Goal: Task Accomplishment & Management: Complete application form

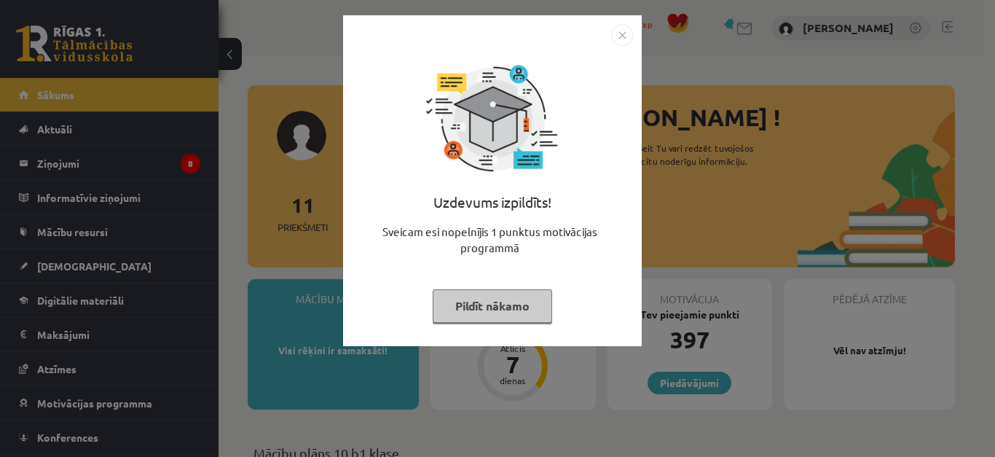
click at [617, 40] on img "Close" at bounding box center [622, 35] width 22 height 22
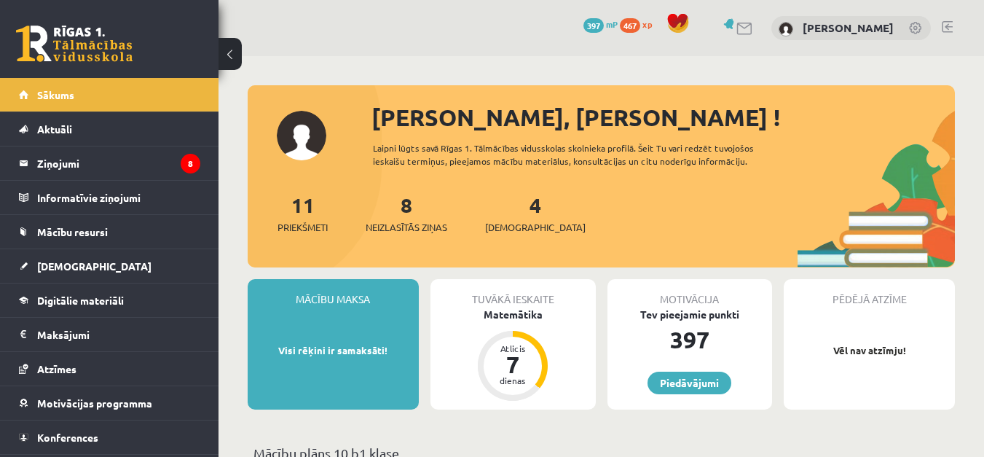
click at [518, 206] on div "4 Ieskaites" at bounding box center [535, 211] width 101 height 45
click at [507, 210] on link "4 Ieskaites" at bounding box center [535, 213] width 101 height 43
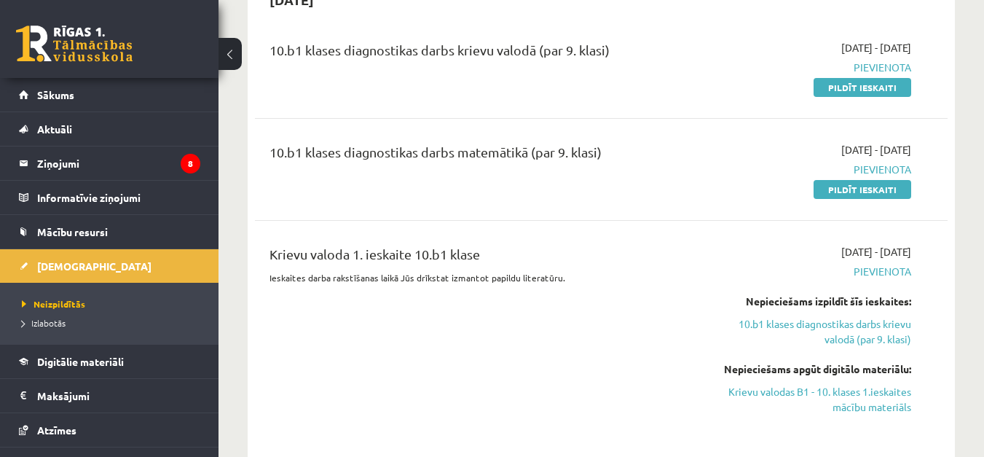
scroll to position [146, 0]
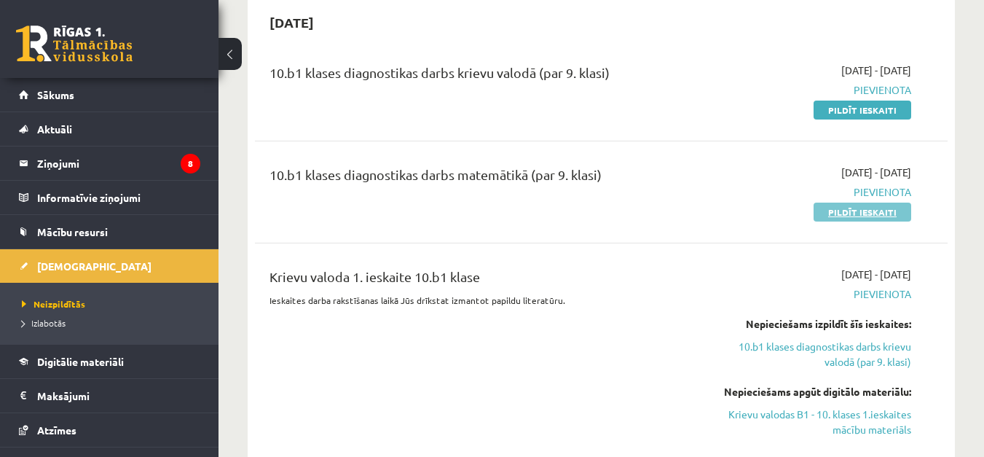
click at [833, 209] on link "Pildīt ieskaiti" at bounding box center [863, 211] width 98 height 19
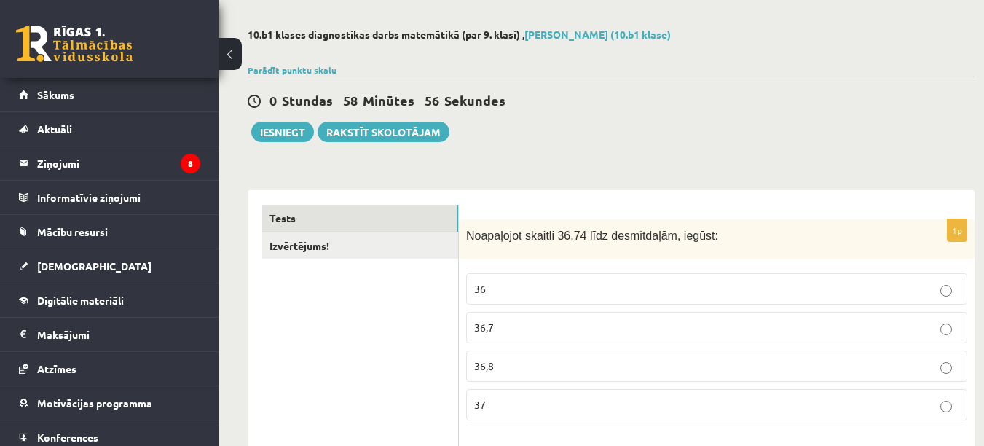
scroll to position [73, 0]
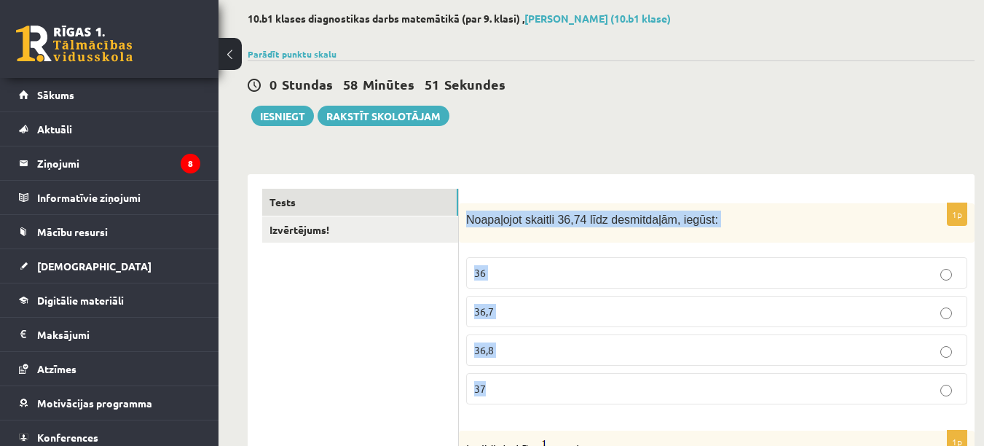
drag, startPoint x: 466, startPoint y: 222, endPoint x: 747, endPoint y: 387, distance: 325.2
click at [747, 387] on div "1p Noapaļojot skaitli 36,74 līdz desmitdaļām, iegūst: 36 36,7 36,8 37" at bounding box center [717, 309] width 516 height 213
copy div "Noapaļojot skaitli 36,74 līdz desmitdaļām, iegūst: 36 36,7 36,8 37"
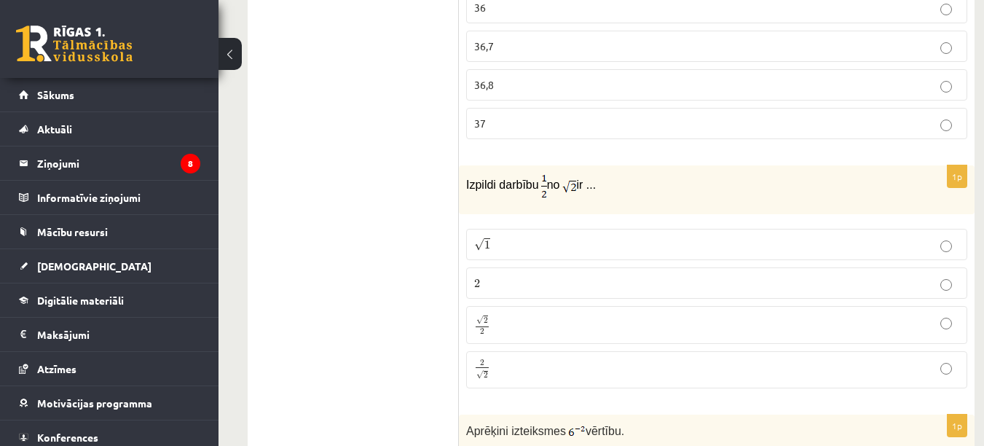
scroll to position [364, 0]
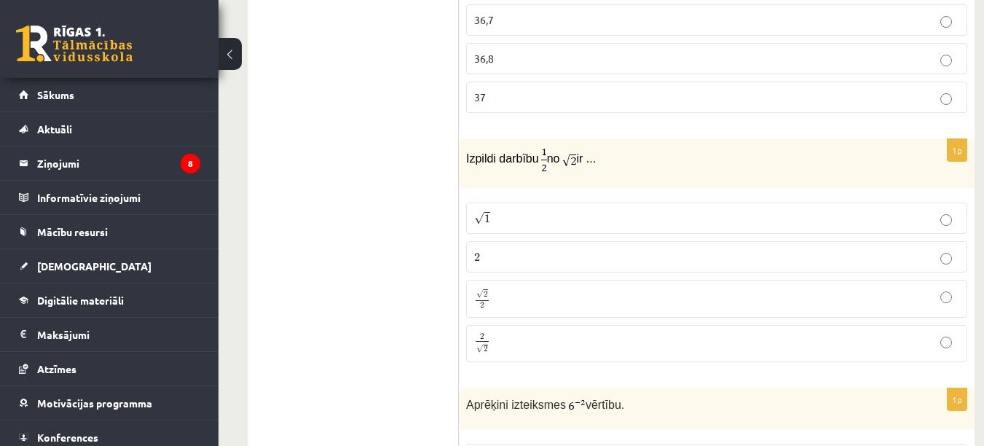
drag, startPoint x: 454, startPoint y: 157, endPoint x: 574, endPoint y: 160, distance: 120.2
click at [586, 168] on p "Izpildi darbību no ir ..." at bounding box center [680, 158] width 428 height 25
drag, startPoint x: 494, startPoint y: 155, endPoint x: 564, endPoint y: 169, distance: 72.0
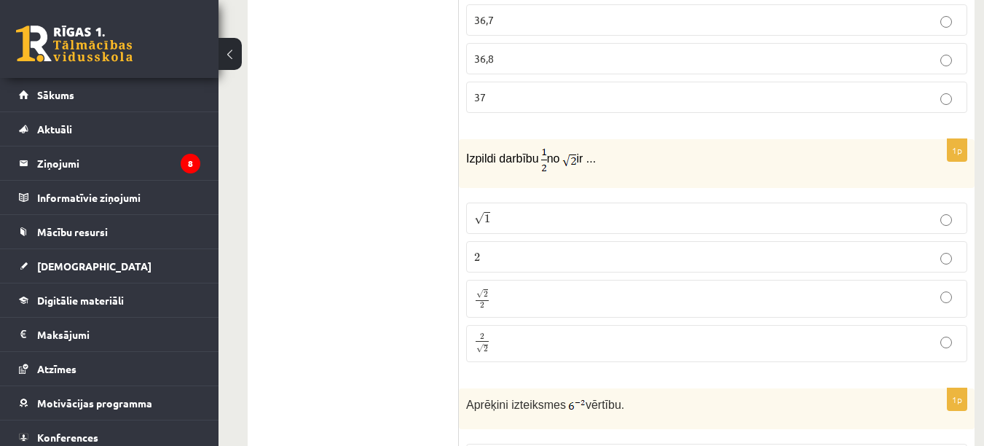
click at [576, 182] on div "Izpildi darbību no ir ..." at bounding box center [717, 163] width 516 height 49
drag, startPoint x: 461, startPoint y: 161, endPoint x: 740, endPoint y: 348, distance: 335.9
click at [740, 348] on div "1p Izpildi darbību no ir ... √ 1 1 2 2 √ 2 2 2 2 2 √ 2 2 2" at bounding box center [717, 256] width 516 height 234
copy div "Izpildi darbību no ir ... √ 1 1 2 2 √ 2 2 2 2 2 √ 2"
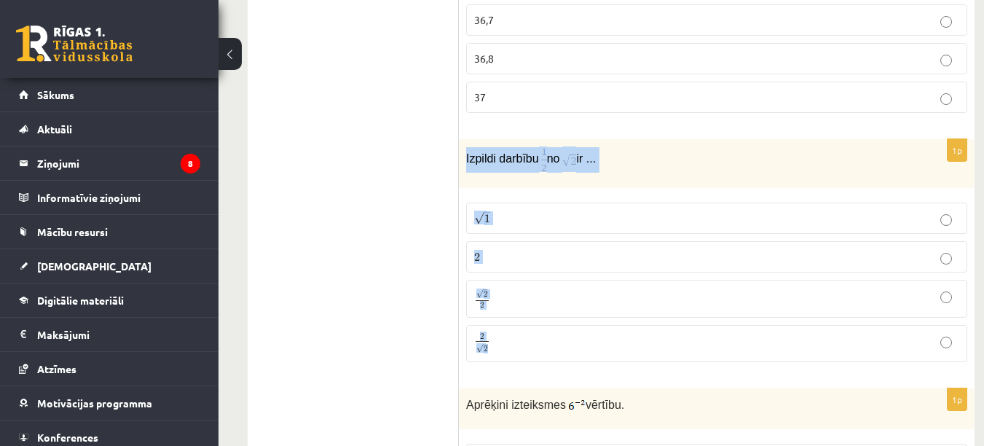
drag, startPoint x: 468, startPoint y: 154, endPoint x: 592, endPoint y: 334, distance: 217.8
click at [592, 334] on div "1p Izpildi darbību no ir ... √ 1 1 2 2 √ 2 2 2 2 2 √ 2 2 2" at bounding box center [717, 256] width 516 height 234
copy div "Izpildi darbību no ir ... √ 1 1 2 2 √ 2 2 2 2 2 √ 2"
click at [942, 290] on p "√ 2 2 2 2" at bounding box center [716, 298] width 485 height 21
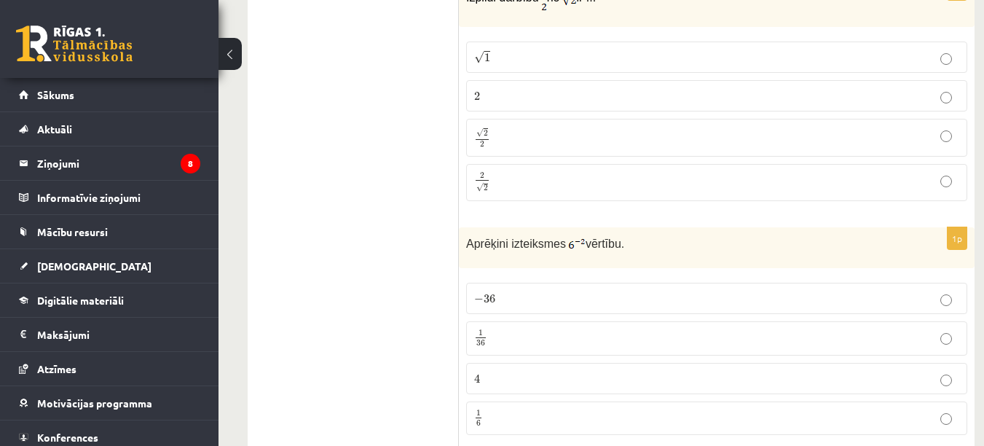
scroll to position [583, 0]
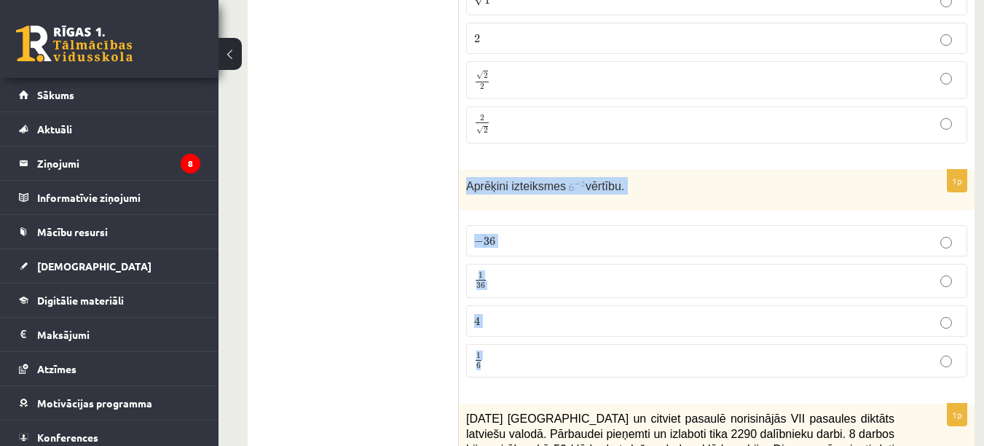
drag, startPoint x: 463, startPoint y: 186, endPoint x: 730, endPoint y: 366, distance: 322.0
click at [730, 366] on div "1p Aprēķini izteiksmes vērtību. − 36 − 36 1 36 1 36 4 4 1 6 1 6" at bounding box center [717, 280] width 516 height 220
copy div "Aprēķini izteiksmes vērtību. − 36 − 36 1 36 1 36 4 4 1 6"
drag, startPoint x: 464, startPoint y: 187, endPoint x: 621, endPoint y: 191, distance: 156.6
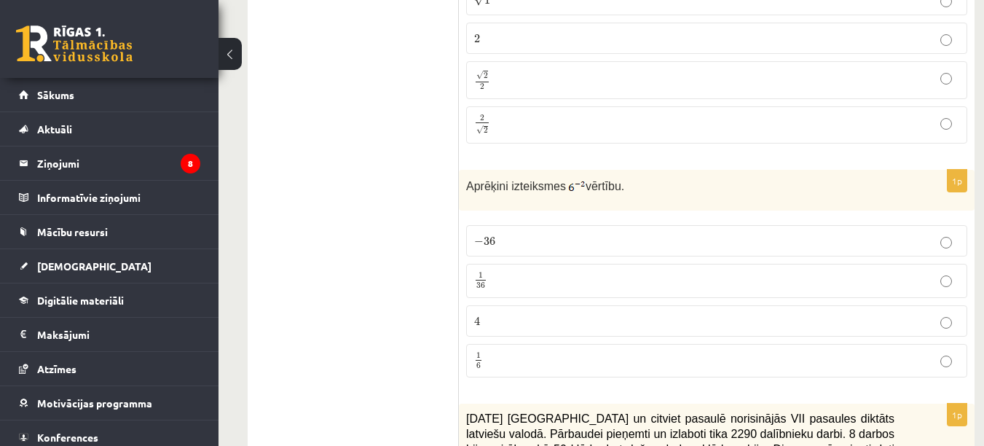
click at [621, 191] on div "Aprēķini izteiksmes vērtību." at bounding box center [717, 190] width 516 height 41
copy p "Aprēķini izteiksmes vērtību."
click at [941, 251] on label "− 36 − 36" at bounding box center [716, 240] width 501 height 31
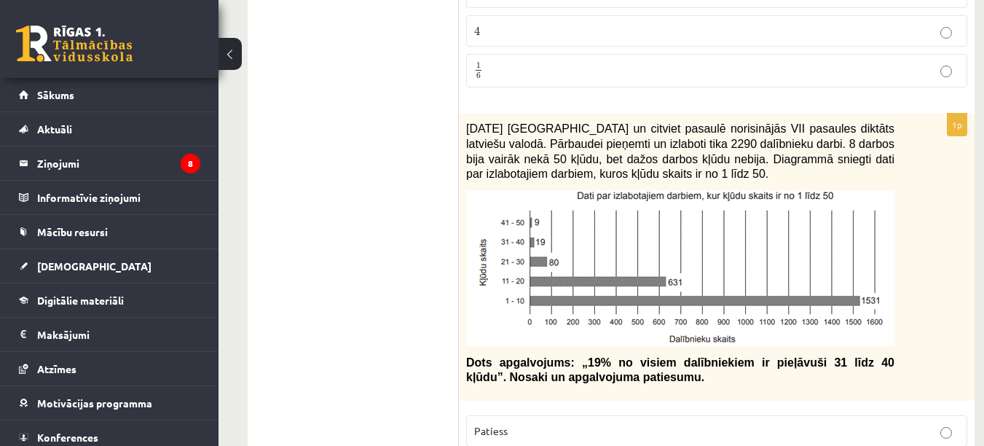
scroll to position [874, 0]
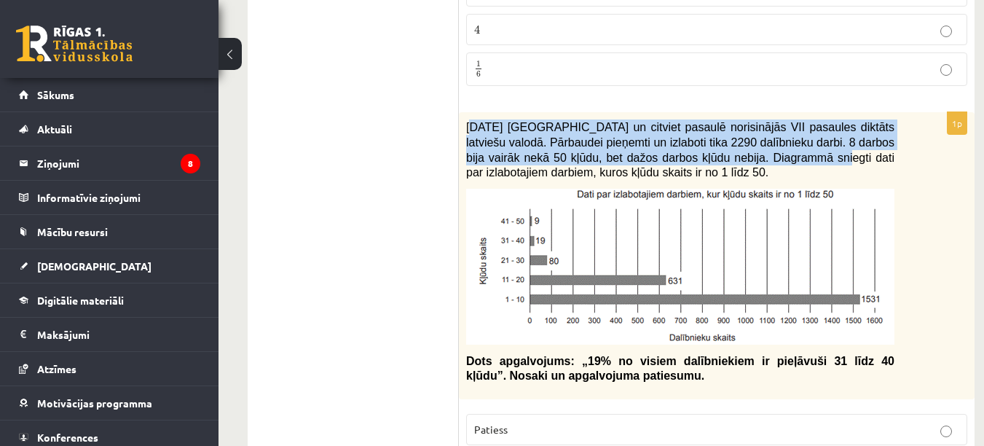
drag, startPoint x: 470, startPoint y: 127, endPoint x: 725, endPoint y: 159, distance: 256.8
click at [725, 157] on span "[DATE] [GEOGRAPHIC_DATA] un citviet pasaulē norisinājās VII pasaules diktāts la…" at bounding box center [680, 150] width 428 height 58
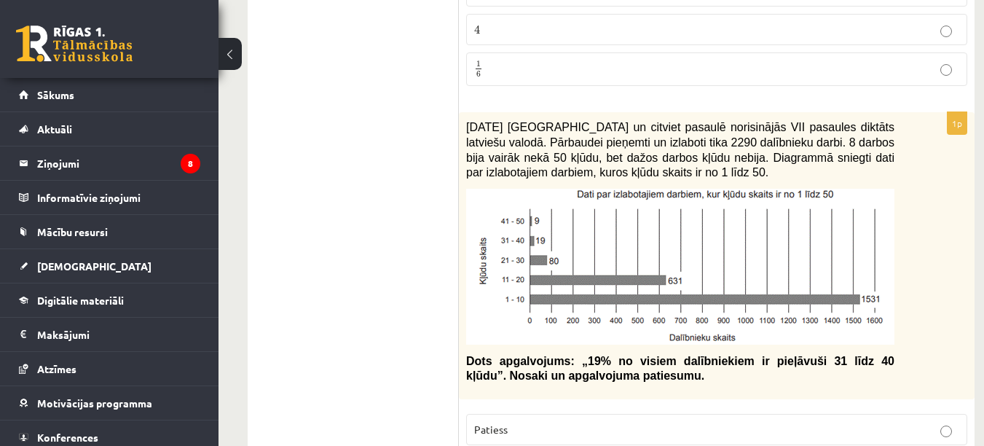
drag, startPoint x: 709, startPoint y: 174, endPoint x: 607, endPoint y: 151, distance: 104.4
click at [706, 166] on p "[DATE] [GEOGRAPHIC_DATA] un citviet pasaulē norisinājās VII pasaules diktāts la…" at bounding box center [680, 149] width 428 height 60
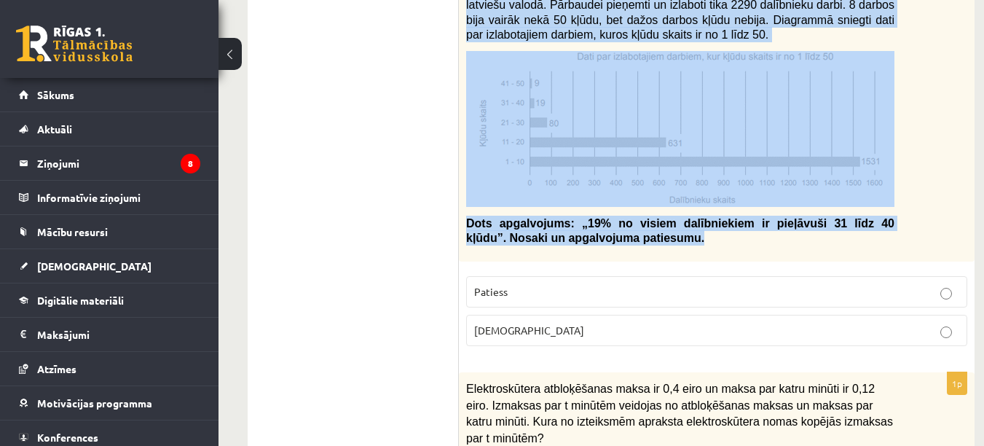
scroll to position [1020, 0]
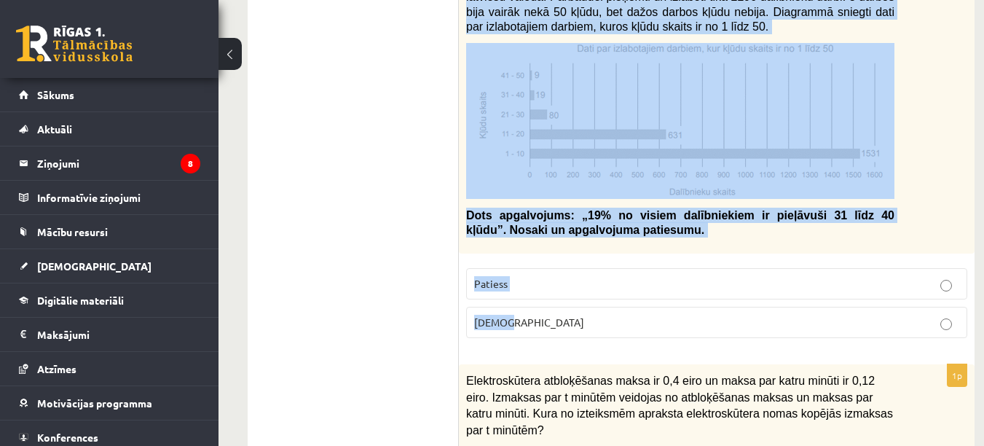
drag, startPoint x: 465, startPoint y: 126, endPoint x: 859, endPoint y: 339, distance: 447.8
click at [859, 339] on div "1p [DATE] [GEOGRAPHIC_DATA] un citviet pasaulē norisinājās VII pasaules diktāts…" at bounding box center [717, 157] width 516 height 383
copy div "[DATE] [GEOGRAPHIC_DATA] un citviet pasaulē norisinājās VII pasaules diktāts la…"
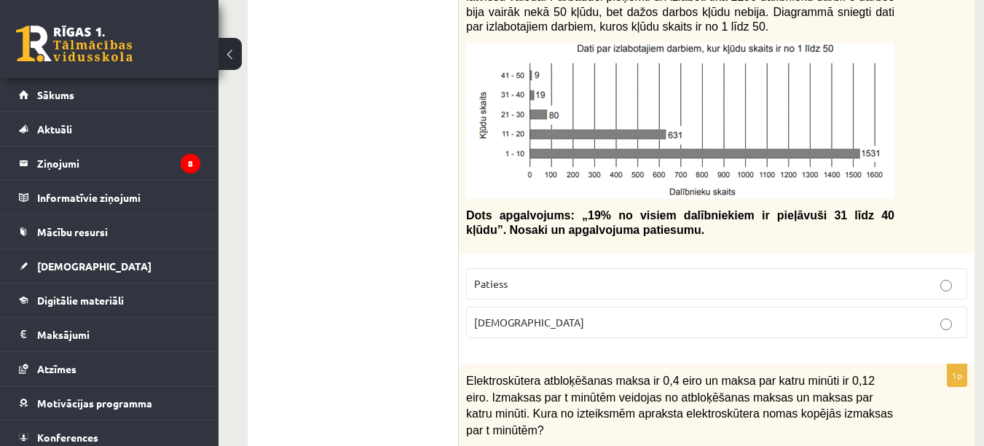
click at [933, 278] on p "Patiess" at bounding box center [716, 283] width 485 height 15
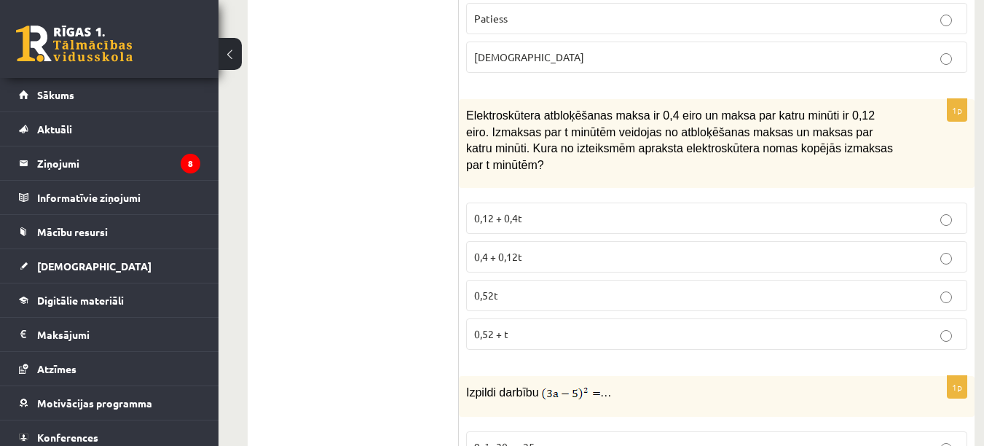
scroll to position [1311, 0]
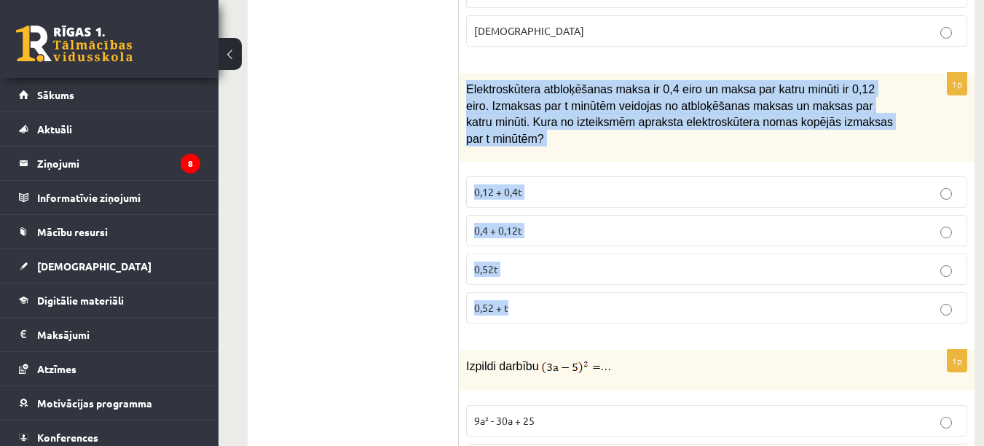
drag, startPoint x: 462, startPoint y: 91, endPoint x: 931, endPoint y: 311, distance: 517.4
click at [931, 311] on div "1p Elektroskūtera atbloķēšanas maksa ir 0,4 eiro un maksa par katru minūti ir 0…" at bounding box center [717, 204] width 516 height 262
copy div "Elektroskūtera atbloķēšanas maksa ir 0,4 eiro un maksa par katru minūti ir 0,12…"
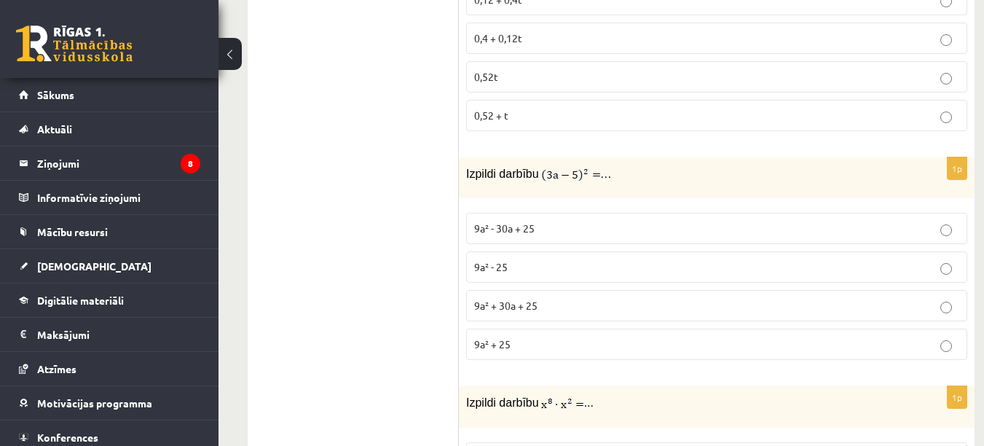
scroll to position [1602, 0]
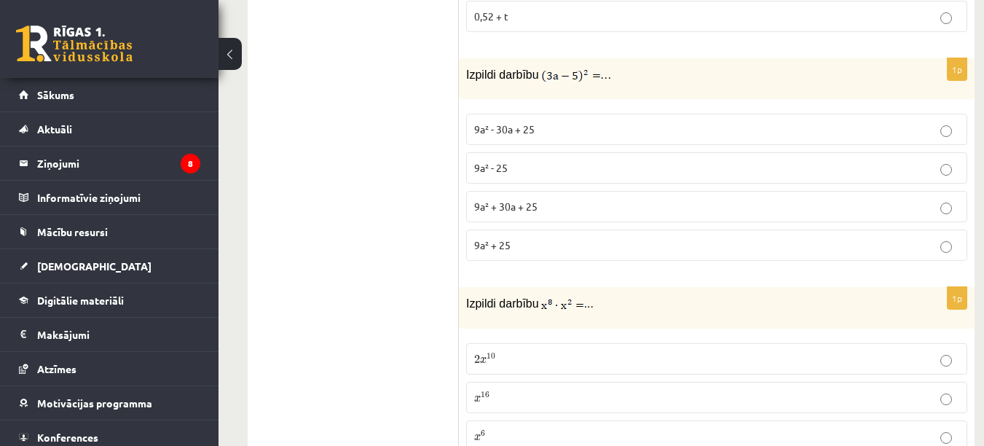
drag, startPoint x: 454, startPoint y: 57, endPoint x: 685, endPoint y: 143, distance: 245.9
click at [682, 66] on p "Izpildi darbību …" at bounding box center [680, 74] width 428 height 17
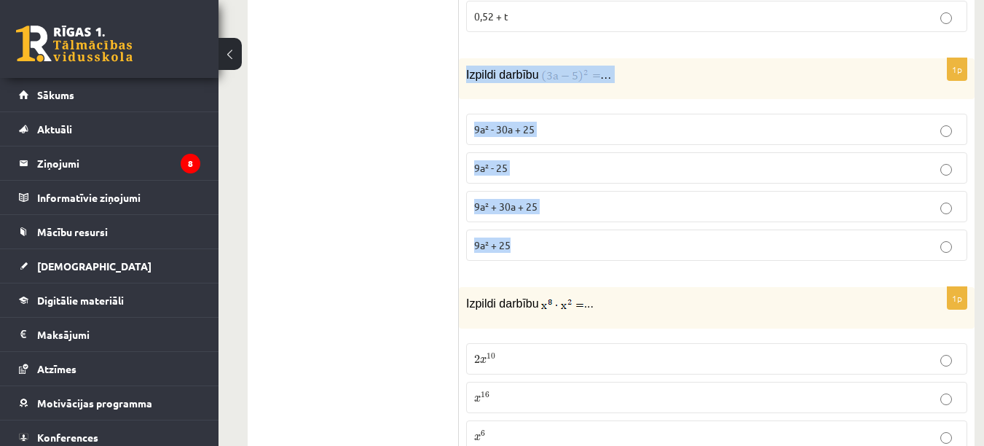
drag, startPoint x: 461, startPoint y: 61, endPoint x: 674, endPoint y: 212, distance: 261.3
click at [674, 212] on div "1p Izpildi darbību … 9a² - 30a + 25 9a² - 25 9a² + 30a + 25 9a² + 25" at bounding box center [717, 165] width 516 height 214
copy div "Izpildi darbību … 9a² - 30a + 25 9a² - 25 9a² + 30a + 25 9a² + 25"
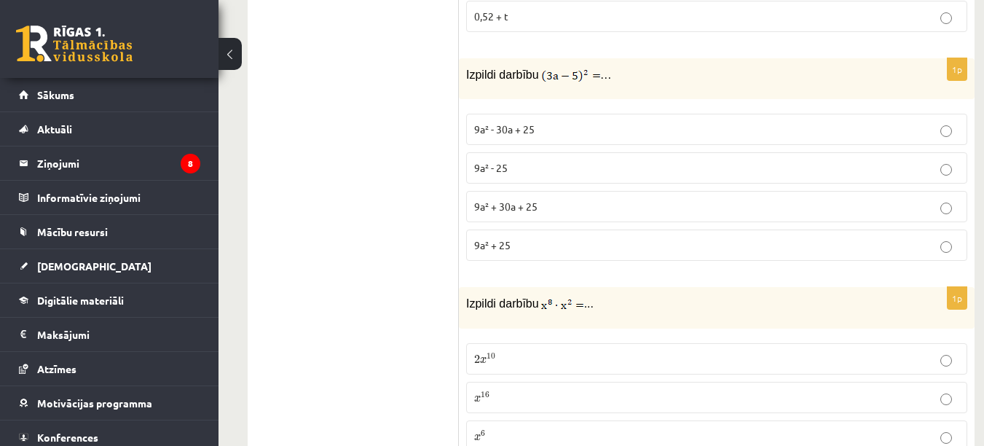
click at [541, 68] on img at bounding box center [570, 75] width 59 height 15
drag, startPoint x: 535, startPoint y: 63, endPoint x: 581, endPoint y: 60, distance: 46.7
click at [581, 66] on p "Izpildi darbību …" at bounding box center [680, 74] width 428 height 17
copy p
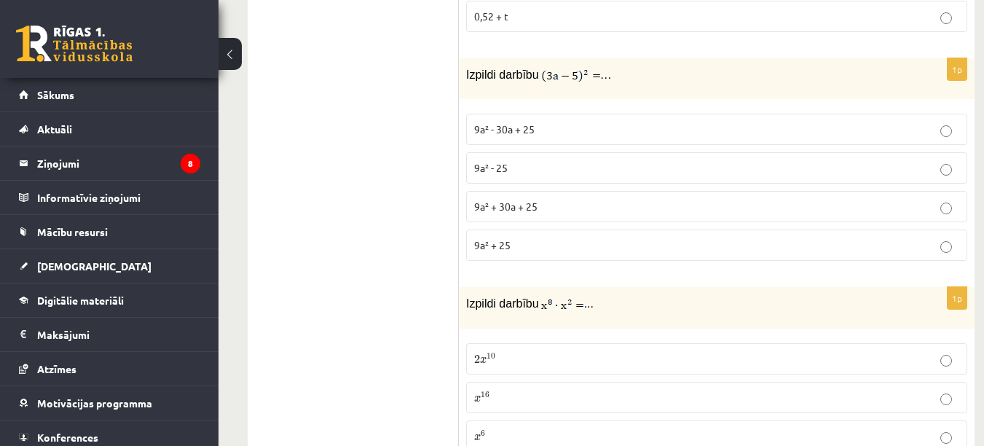
click at [586, 160] on p "9a² - 25" at bounding box center [716, 167] width 485 height 15
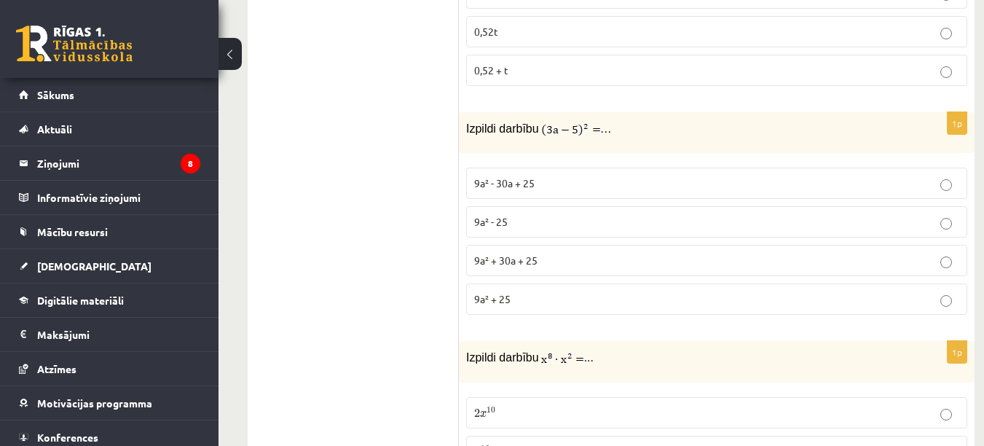
scroll to position [1733, 0]
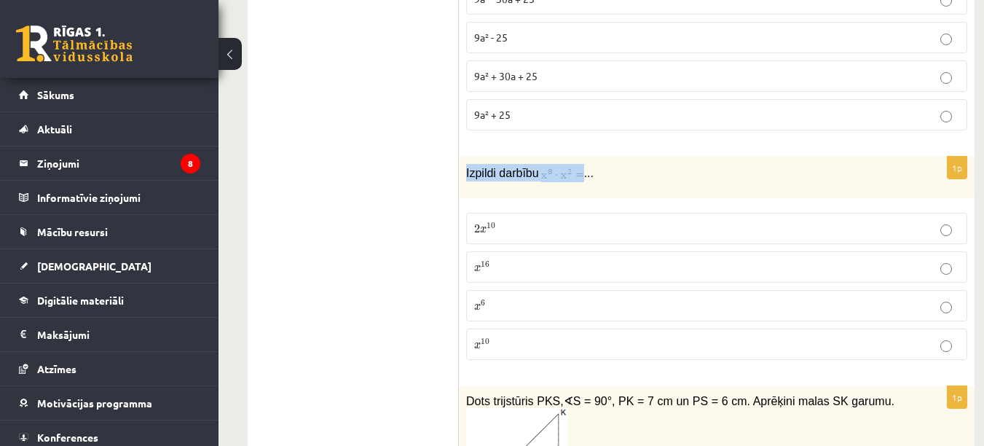
drag, startPoint x: 461, startPoint y: 154, endPoint x: 564, endPoint y: 165, distance: 103.2
click at [564, 165] on div "Izpildi darbību ..." at bounding box center [717, 177] width 516 height 41
copy p "Izpildi darbību"
click at [931, 221] on p "2 x 10 2 x 10" at bounding box center [716, 228] width 485 height 15
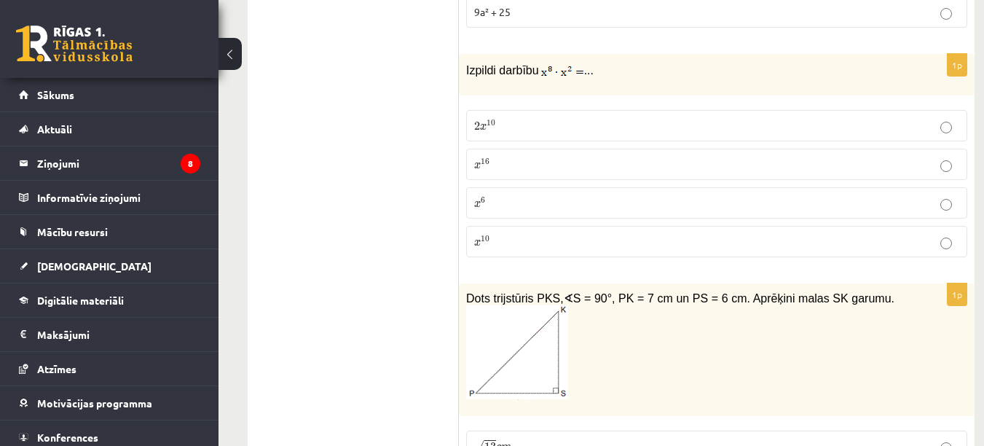
scroll to position [2024, 0]
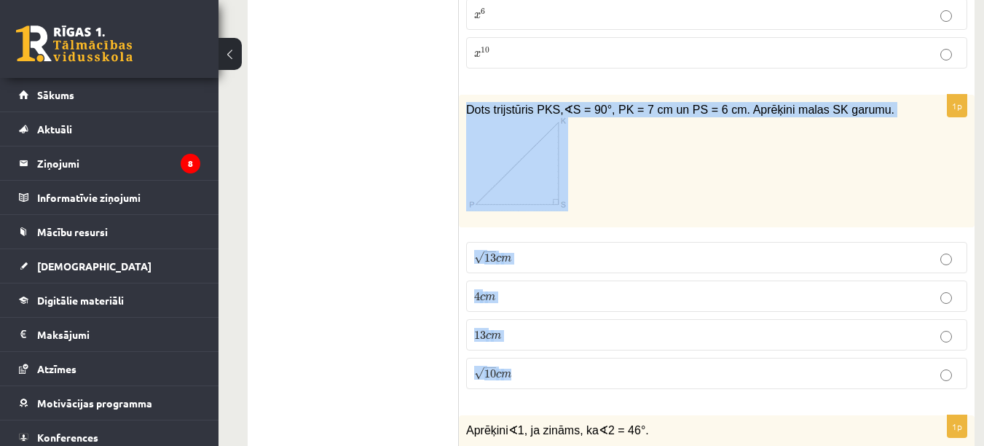
drag, startPoint x: 475, startPoint y: 89, endPoint x: 870, endPoint y: 350, distance: 473.7
click at [870, 350] on div "1p Dots trijstūris PKS, ∢ S = 90°, PK = 7 cm un PS = 6 cm. Aprēķini malas SK ga…" at bounding box center [717, 248] width 516 height 307
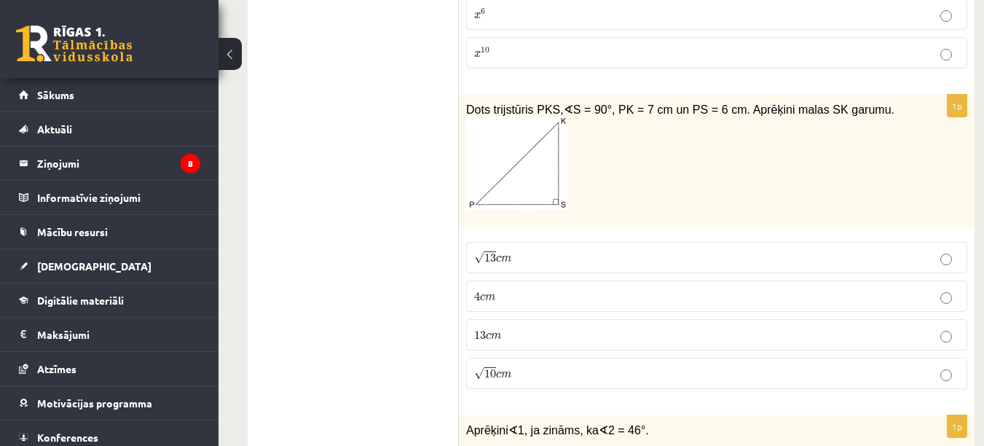
drag, startPoint x: 346, startPoint y: 384, endPoint x: 616, endPoint y: 306, distance: 281.2
click at [958, 250] on p "√ 13 c m 13 c m" at bounding box center [716, 257] width 485 height 15
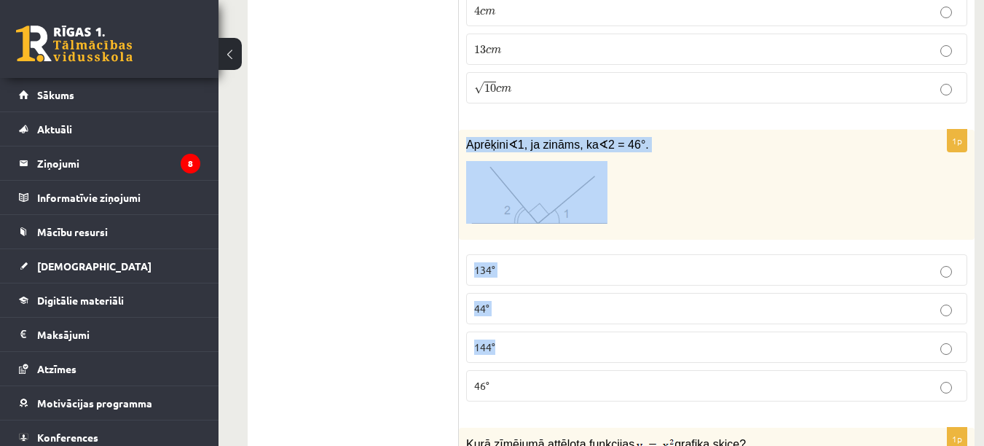
scroll to position [2388, 0]
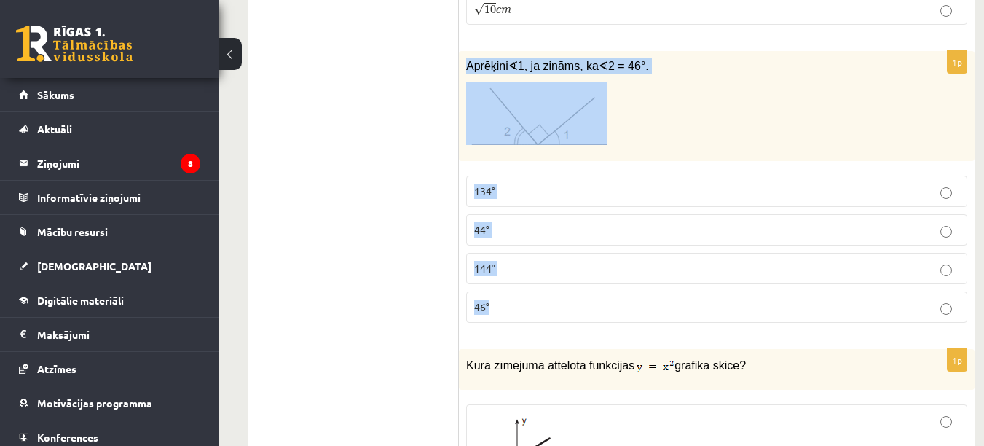
drag, startPoint x: 472, startPoint y: 192, endPoint x: 749, endPoint y: 272, distance: 288.8
click at [749, 272] on div "1p Aprēķini ∢ 1, ja zināms, ka ∢ 2 = 46°. 134° 44° 144° 46°" at bounding box center [717, 192] width 516 height 283
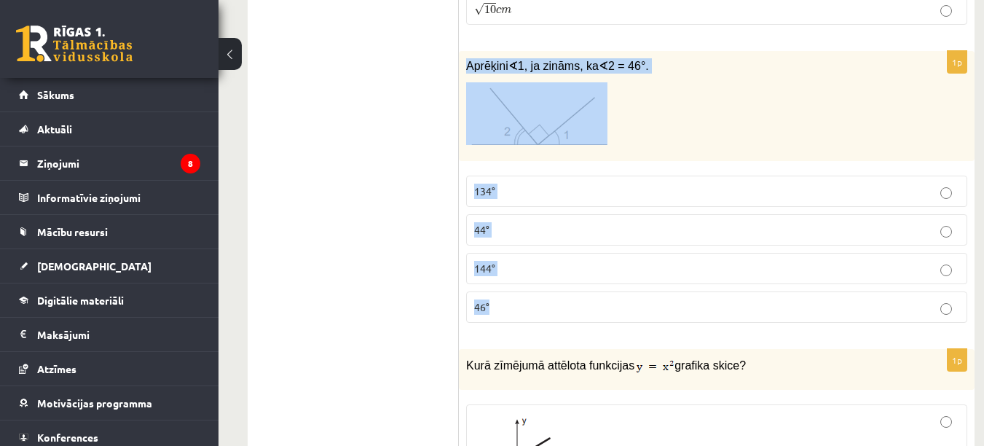
drag, startPoint x: 473, startPoint y: 188, endPoint x: 639, endPoint y: 285, distance: 192.2
click at [639, 285] on div "1p Aprēķini ∢ 1, ja zināms, ka ∢ 2 = 46°. 134° 44° 144° 46°" at bounding box center [717, 192] width 516 height 283
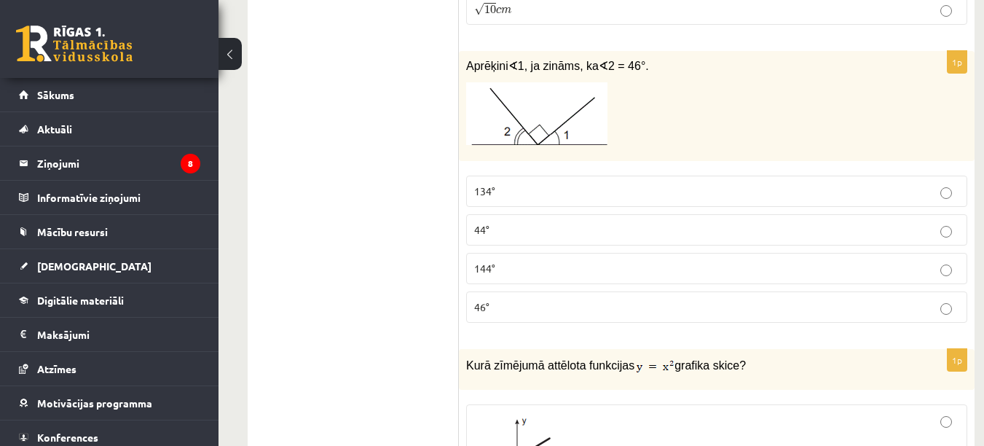
click at [956, 261] on p "144°" at bounding box center [716, 268] width 485 height 15
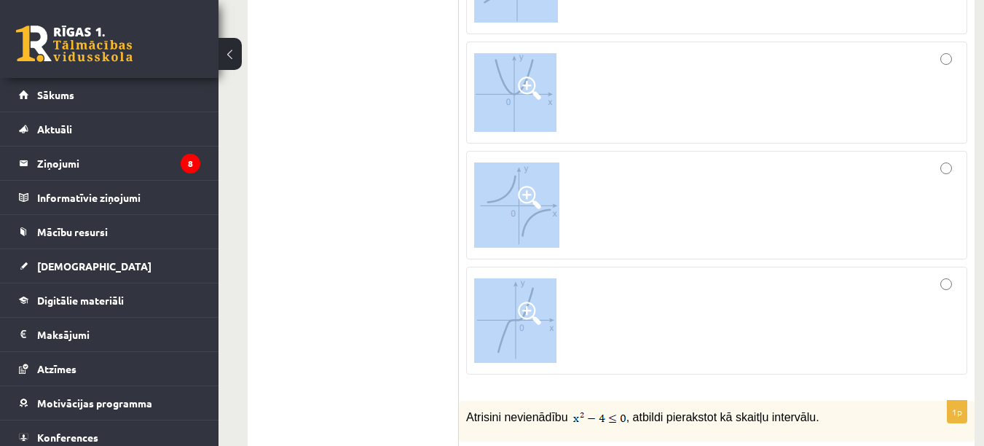
scroll to position [2898, 0]
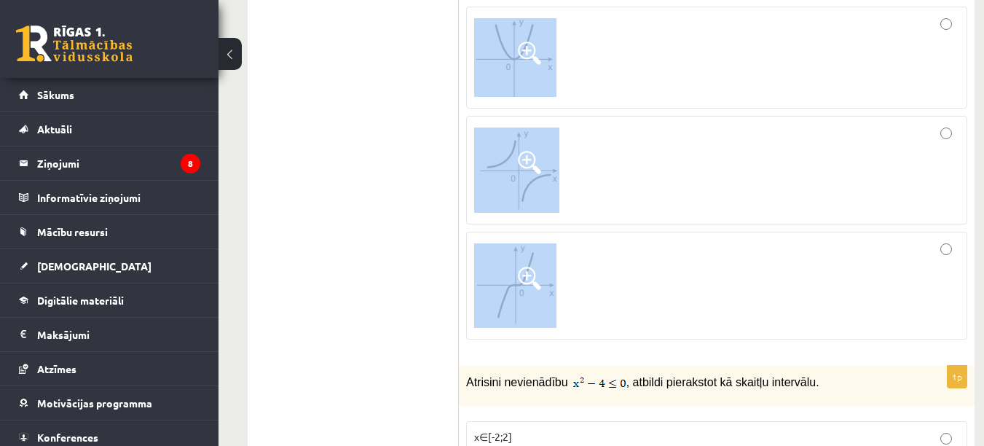
drag, startPoint x: 484, startPoint y: 201, endPoint x: 800, endPoint y: 280, distance: 325.9
click at [801, 280] on div "1p Kurā zīmējumā attēlota funkcijas grafika skice?" at bounding box center [717, 95] width 516 height 512
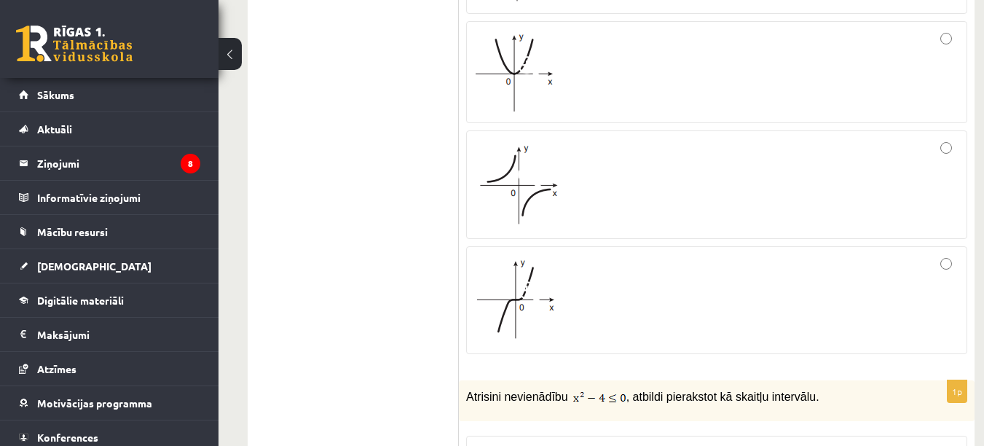
scroll to position [3044, 0]
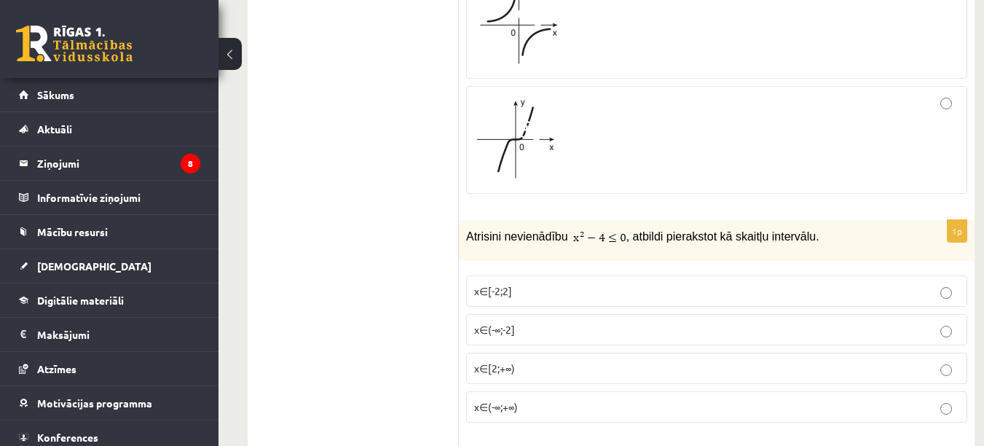
drag, startPoint x: 458, startPoint y: 213, endPoint x: 595, endPoint y: 233, distance: 138.3
click at [594, 233] on div "Atrisini nevienādību , atbildi pierakstot kā skaitļu intervālu." at bounding box center [717, 240] width 516 height 41
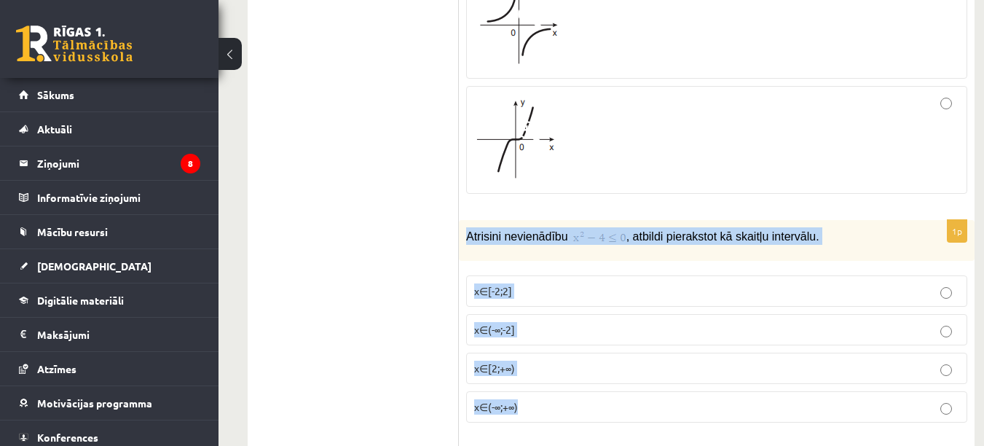
drag, startPoint x: 463, startPoint y: 217, endPoint x: 865, endPoint y: 383, distance: 434.3
click at [865, 383] on div "1p Atrisini nevienādību , atbildi pierakstot kā skaitļu intervālu. x∈[-2;2] x∈(…" at bounding box center [717, 327] width 516 height 214
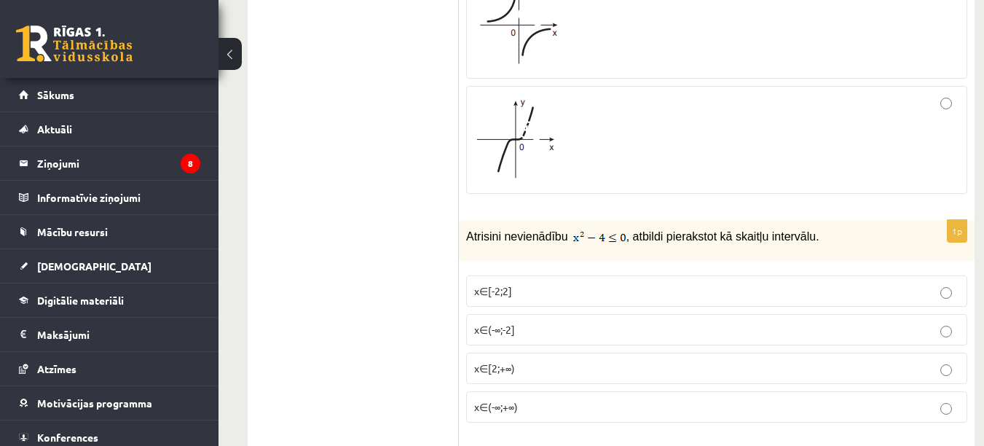
drag, startPoint x: 507, startPoint y: 181, endPoint x: 451, endPoint y: 210, distance: 63.2
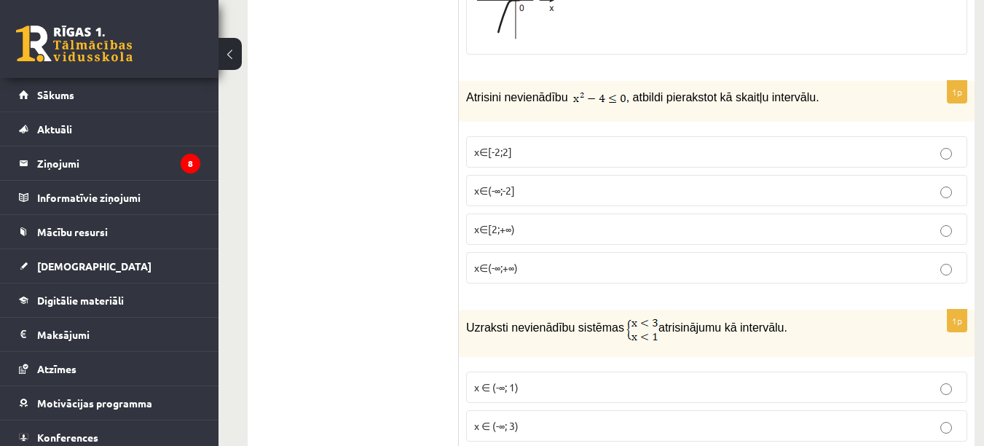
scroll to position [3189, 0]
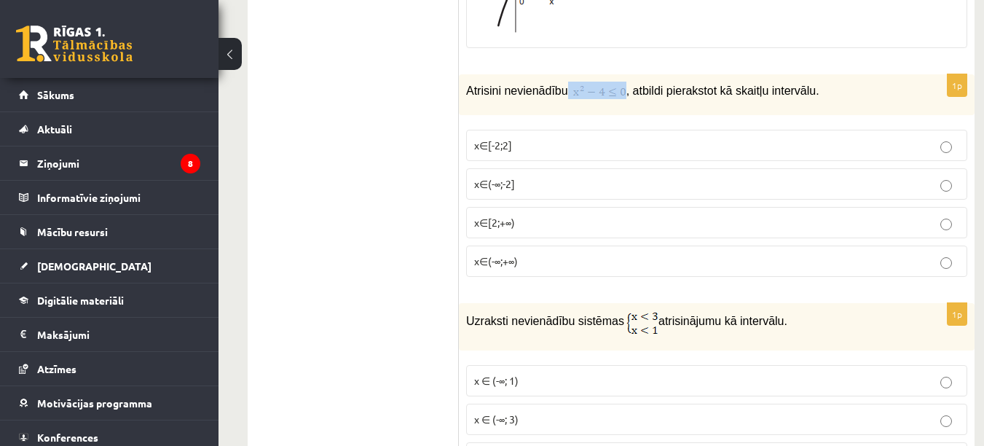
drag, startPoint x: 562, startPoint y: 71, endPoint x: 615, endPoint y: 82, distance: 53.6
click at [615, 82] on p "Atrisini nevienādību , atbildi pierakstot kā skaitļu intervālu." at bounding box center [680, 90] width 428 height 17
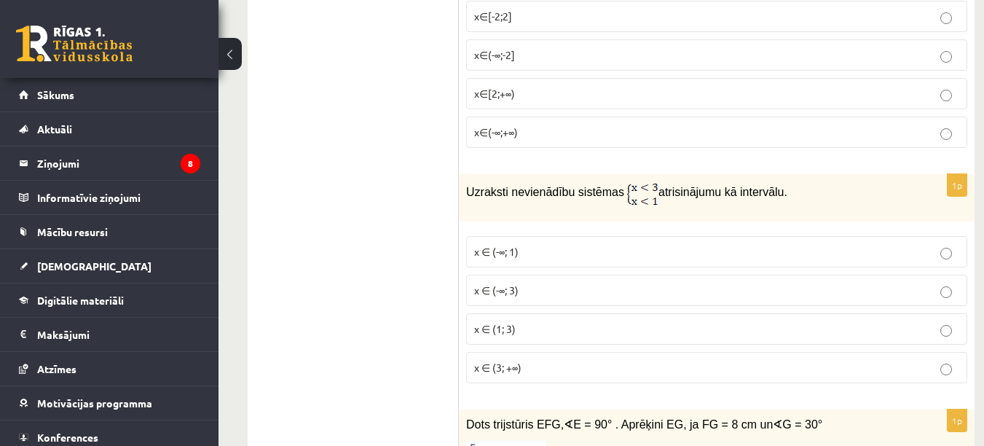
scroll to position [3335, 0]
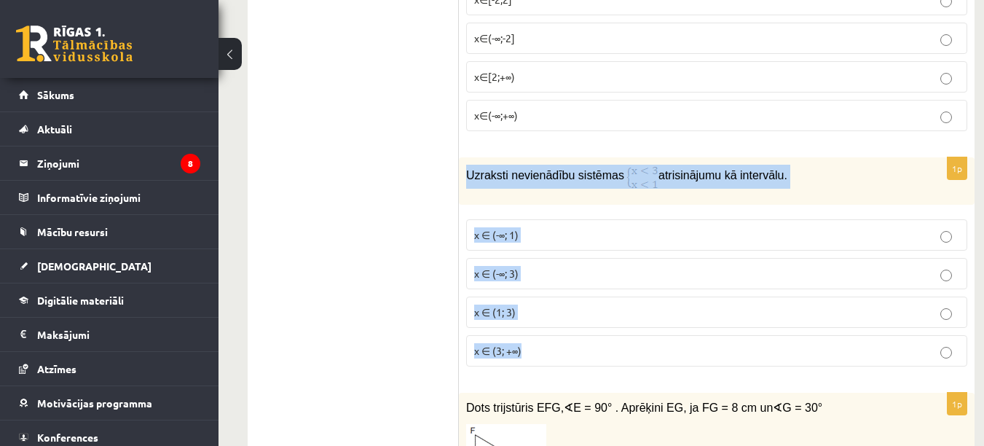
drag, startPoint x: 461, startPoint y: 159, endPoint x: 852, endPoint y: 331, distance: 427.2
click at [852, 331] on div "1p Uzraksti nevienādību sistēmas atrisinājumu kā intervālu. x ∈ (-∞; 1) x ∈ (-∞…" at bounding box center [717, 267] width 516 height 221
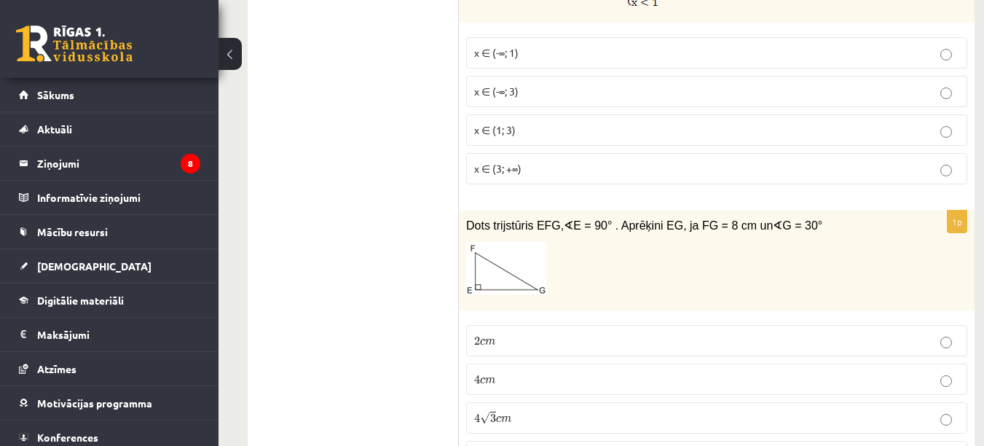
scroll to position [3554, 0]
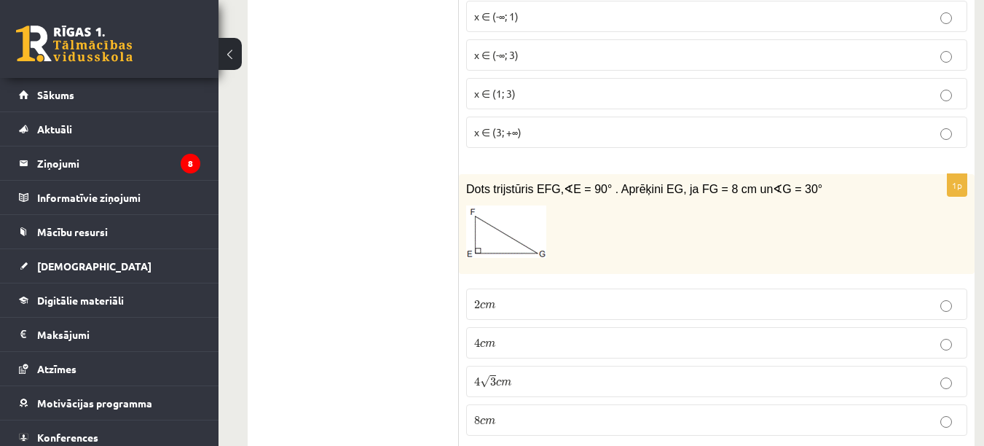
drag, startPoint x: 456, startPoint y: 174, endPoint x: 636, endPoint y: 186, distance: 180.3
click at [623, 207] on p at bounding box center [680, 231] width 428 height 52
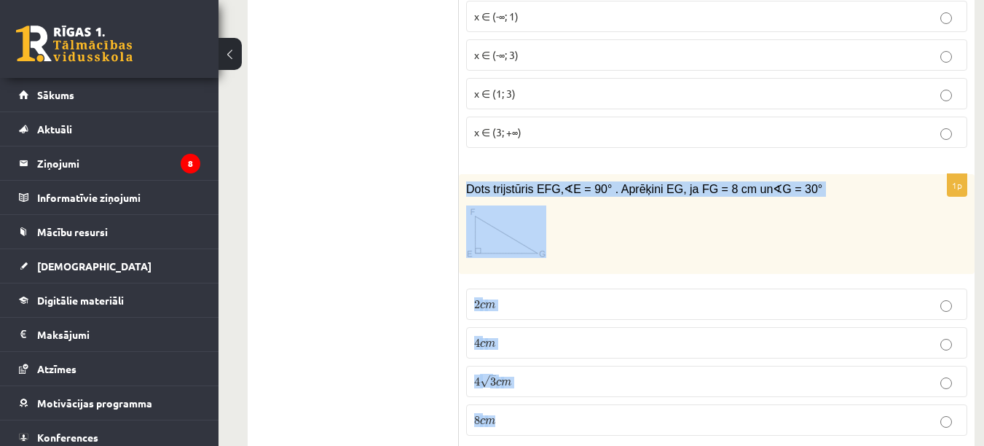
drag, startPoint x: 464, startPoint y: 173, endPoint x: 868, endPoint y: 389, distance: 458.1
click at [868, 389] on div "1p Dots trijstūris EFG, ∢ E = 90° . Aprēķini EG, ja FG = 8 cm un ∢ G = 30° 2 c …" at bounding box center [717, 310] width 516 height 273
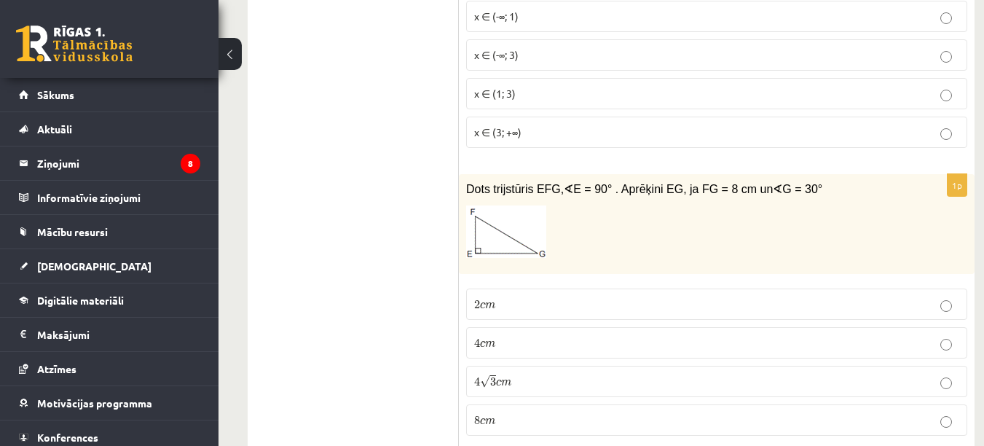
drag, startPoint x: 358, startPoint y: 189, endPoint x: 365, endPoint y: 197, distance: 10.8
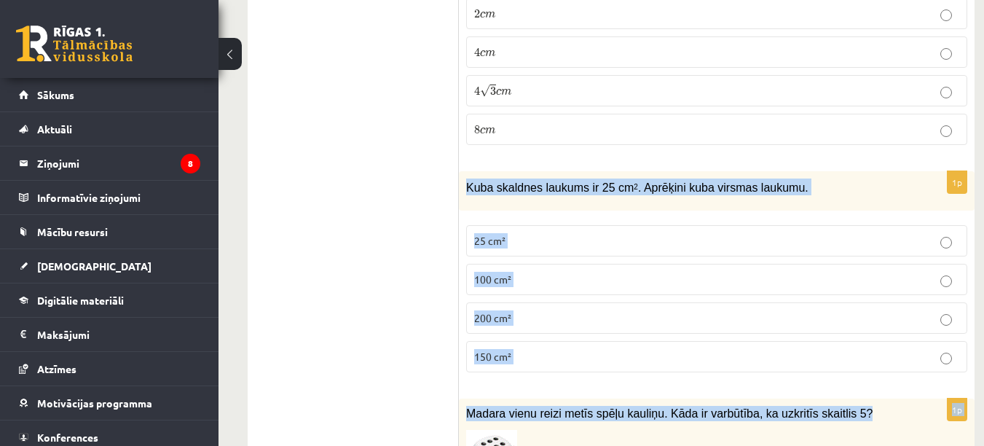
scroll to position [3845, 0]
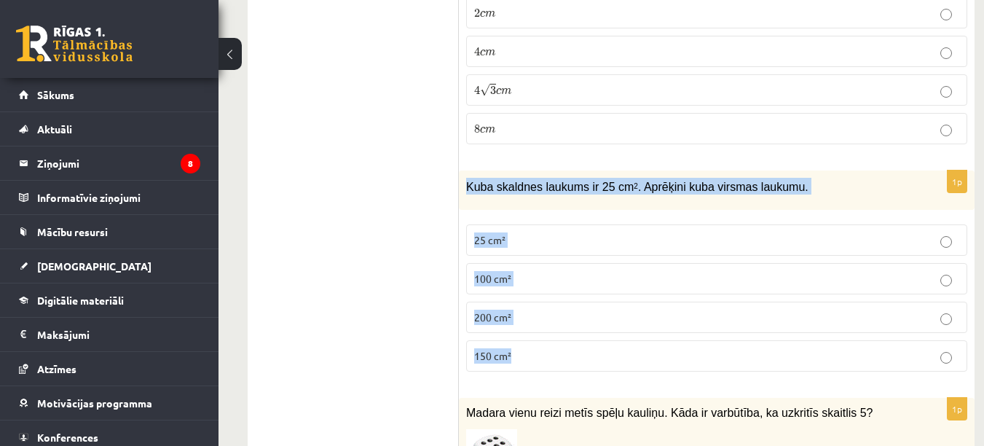
drag, startPoint x: 463, startPoint y: 245, endPoint x: 877, endPoint y: 361, distance: 429.6
click at [877, 361] on div "1p Kuba skaldnes laukums ir 25 cm 2 . Aprēķini kuba virsmas laukumu. 25 cm² 100…" at bounding box center [717, 276] width 516 height 213
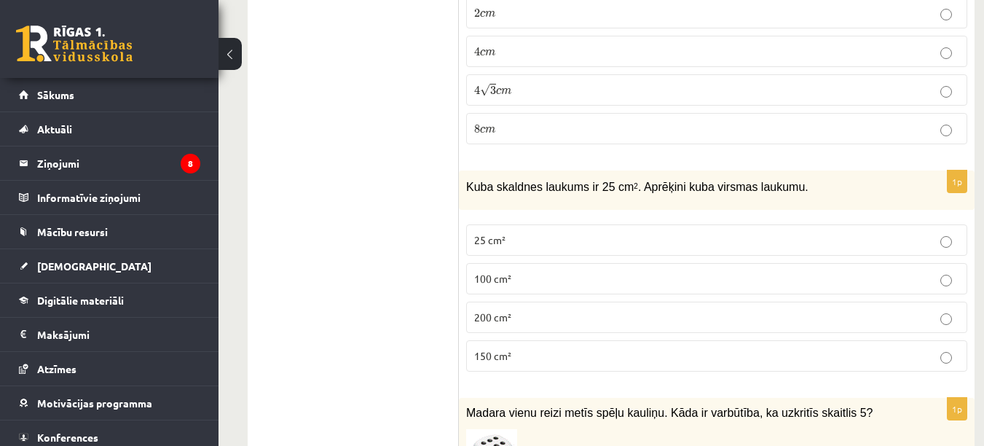
click at [296, 282] on ul "Tests Izvērtējums!" at bounding box center [360, 357] width 197 height 7880
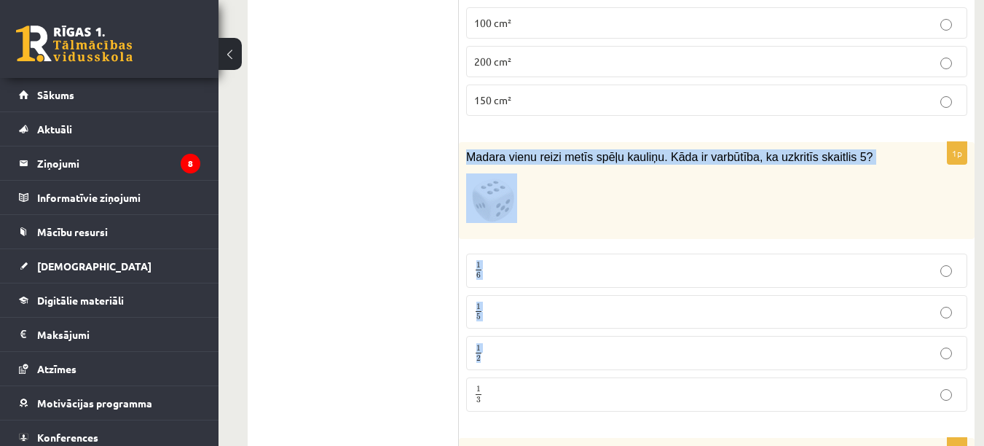
scroll to position [4136, 0]
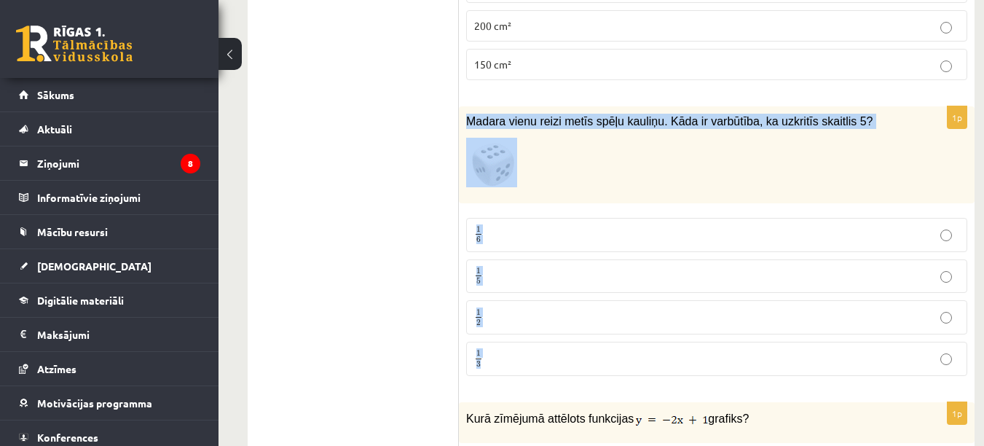
drag, startPoint x: 464, startPoint y: 246, endPoint x: 767, endPoint y: 328, distance: 314.0
click at [767, 328] on div "1p Madara vienu reizi metīs spēļu kauliņu. Kāda ir varbūtība, ka uzkritīs skait…" at bounding box center [717, 246] width 516 height 281
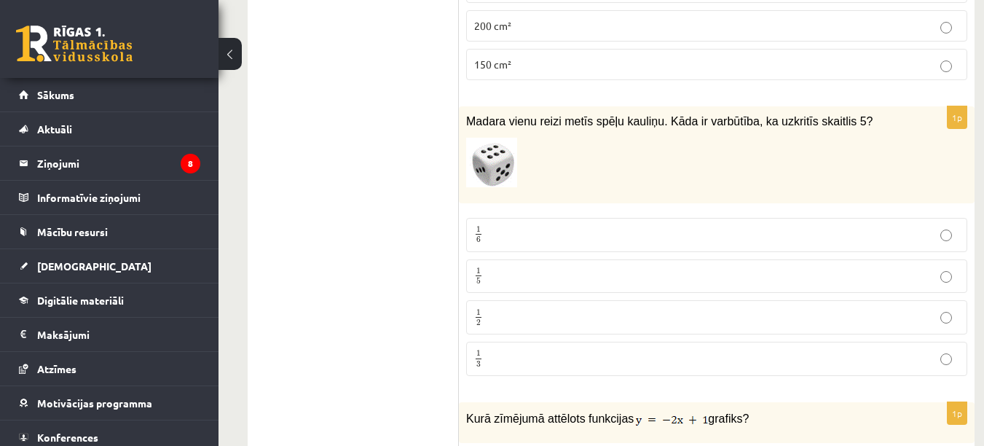
click at [371, 181] on ul "Tests Izvērtējums!" at bounding box center [360, 65] width 197 height 7880
click at [937, 226] on p "1 6 1 6" at bounding box center [716, 235] width 485 height 18
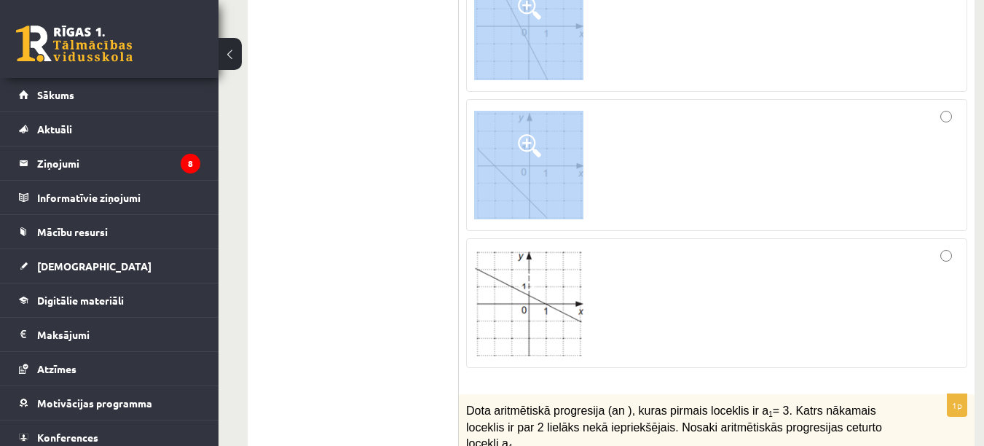
scroll to position [4792, 0]
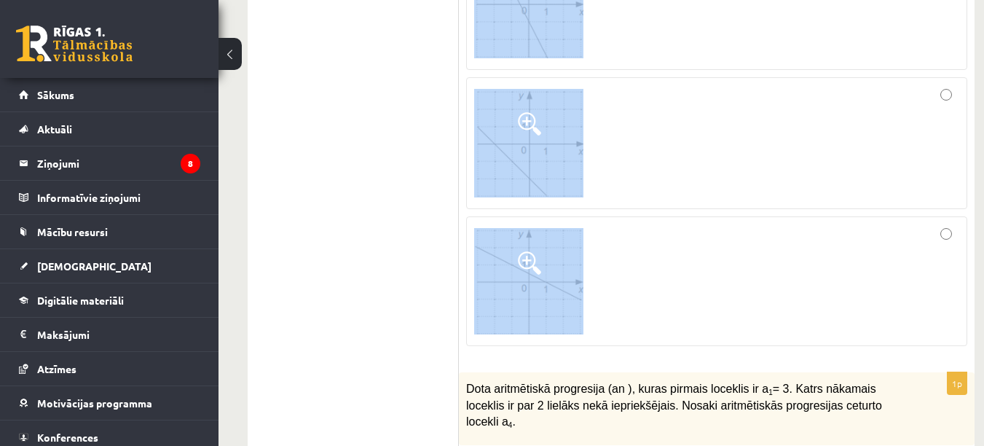
drag, startPoint x: 462, startPoint y: 108, endPoint x: 776, endPoint y: 208, distance: 329.6
click at [776, 208] on div "1p Kurā zīmējumā attēlots funkcijas grafiks?" at bounding box center [717, 52] width 516 height 611
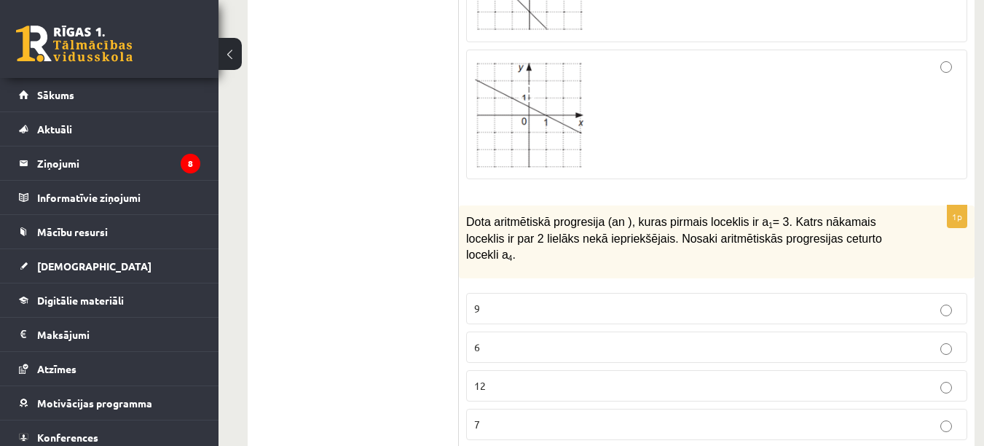
scroll to position [5010, 0]
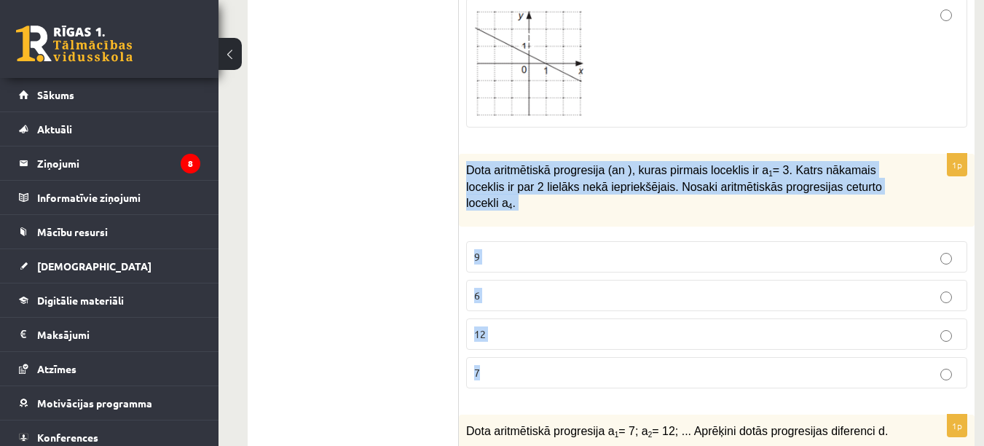
drag, startPoint x: 553, startPoint y: 180, endPoint x: 798, endPoint y: 319, distance: 281.5
click at [798, 319] on div "1p Dota aritmētiskā progresija (an ), kuras pirmais loceklis ir a 1 = 3. Katrs …" at bounding box center [717, 277] width 516 height 246
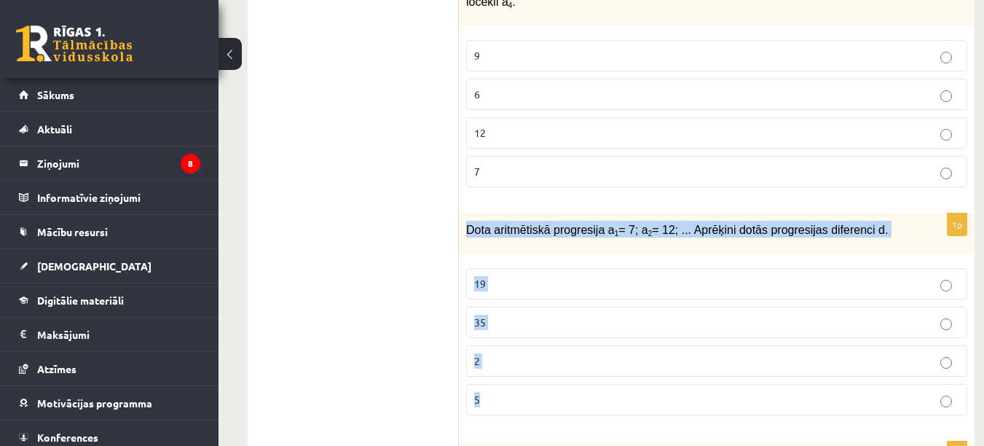
scroll to position [5229, 0]
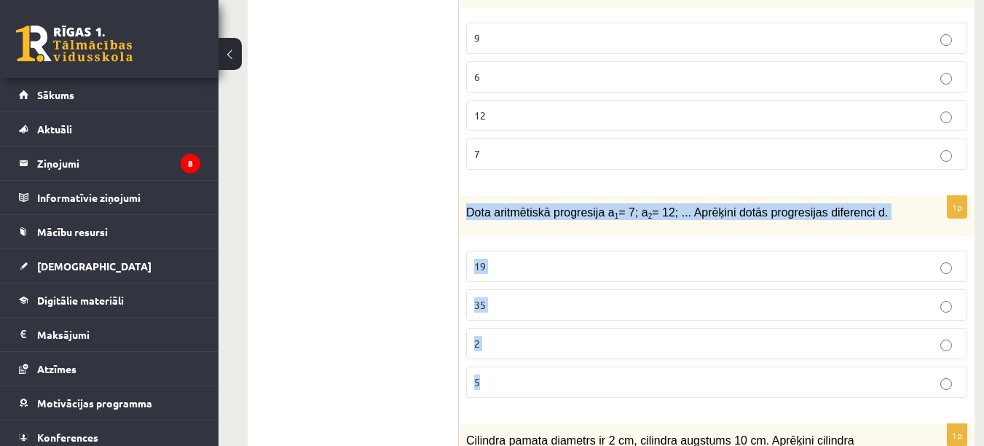
drag, startPoint x: 464, startPoint y: 254, endPoint x: 886, endPoint y: 374, distance: 439.2
click at [886, 374] on div "1p Dota aritmētiskā progresija a 1 = 7; a 2 = 12; ... Aprēķini dotās progresija…" at bounding box center [717, 302] width 516 height 213
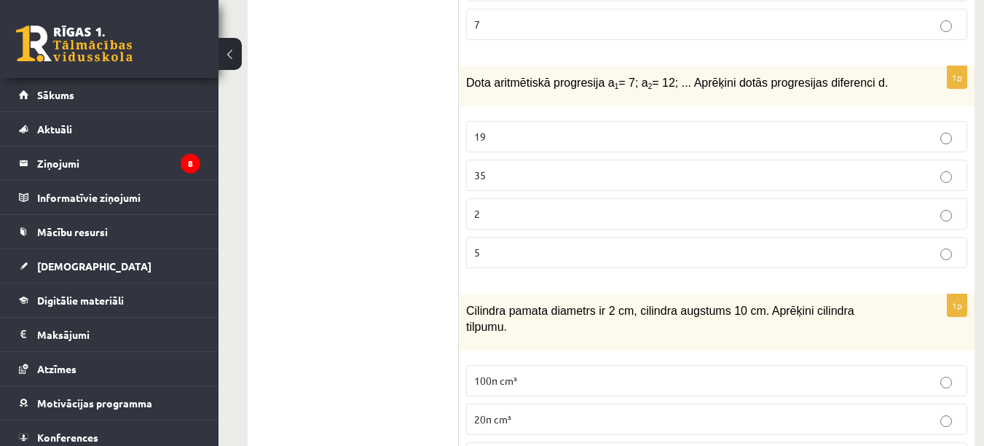
scroll to position [5447, 0]
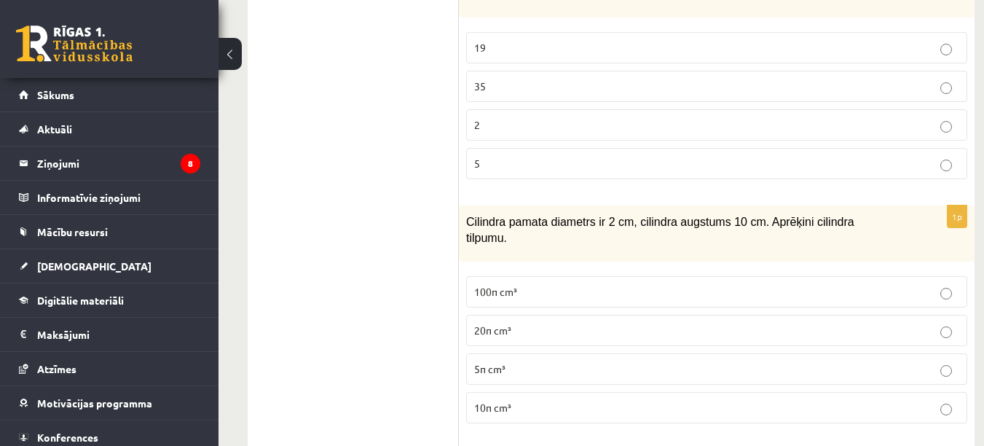
drag, startPoint x: 459, startPoint y: 191, endPoint x: 704, endPoint y: 227, distance: 247.4
drag, startPoint x: 696, startPoint y: 217, endPoint x: 644, endPoint y: 219, distance: 51.8
click at [693, 217] on div "1p Cilindra pamata diametrs ir 2 cm, cilindra augstums 10 cm. Aprēķini cilindra…" at bounding box center [717, 319] width 516 height 229
click at [468, 205] on div "Cilindra pamata diametrs ir 2 cm, cilindra augstums 10 cm. Aprēķini cilindra ti…" at bounding box center [717, 233] width 516 height 56
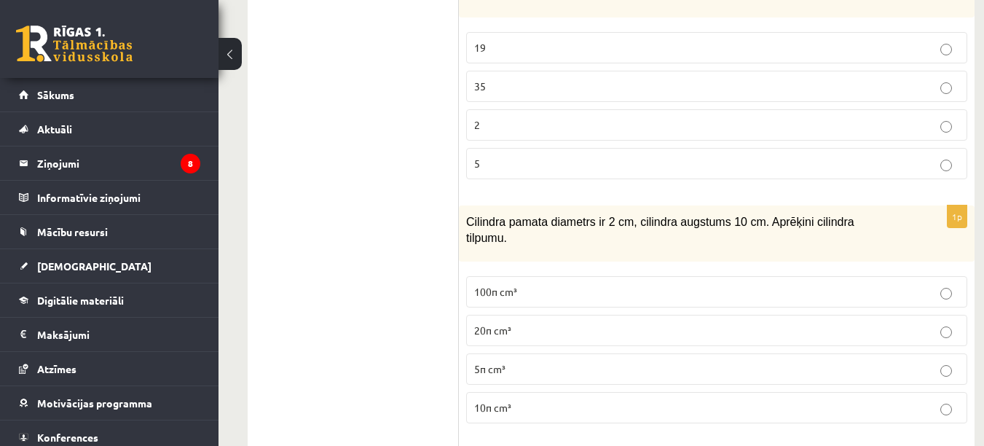
click at [460, 205] on div "Cilindra pamata diametrs ir 2 cm, cilindra augstums 10 cm. Aprēķini cilindra ti…" at bounding box center [717, 233] width 516 height 56
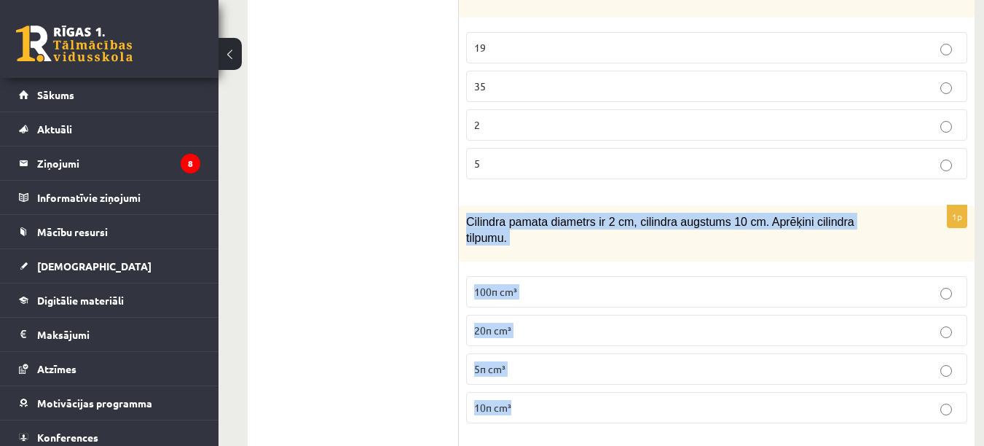
drag, startPoint x: 473, startPoint y: 189, endPoint x: 868, endPoint y: 361, distance: 431.2
click at [868, 361] on div "1p Cilindra pamata diametrs ir 2 cm, cilindra augstums 10 cm. Aprēķini cilindra…" at bounding box center [717, 319] width 516 height 229
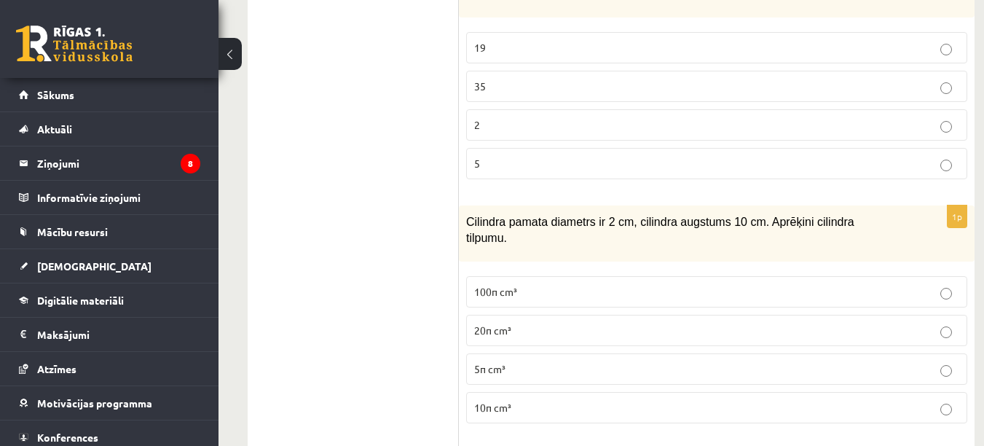
drag, startPoint x: 401, startPoint y: 302, endPoint x: 670, endPoint y: 379, distance: 280.3
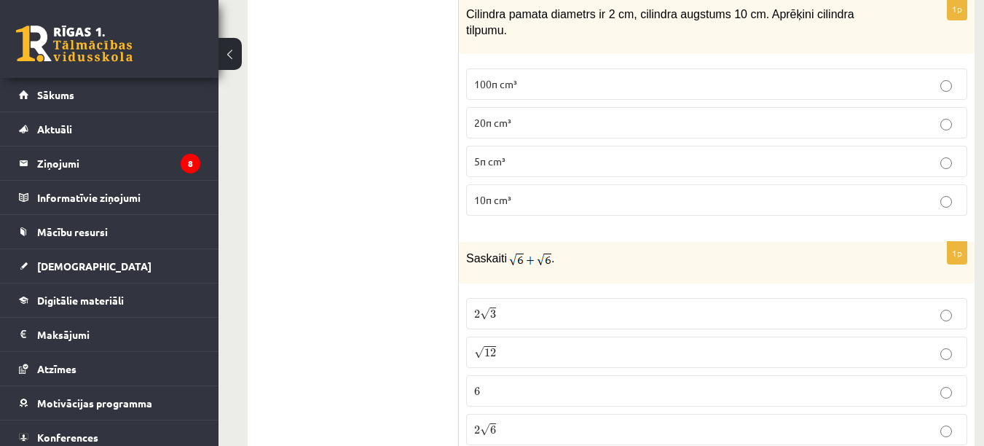
scroll to position [5666, 0]
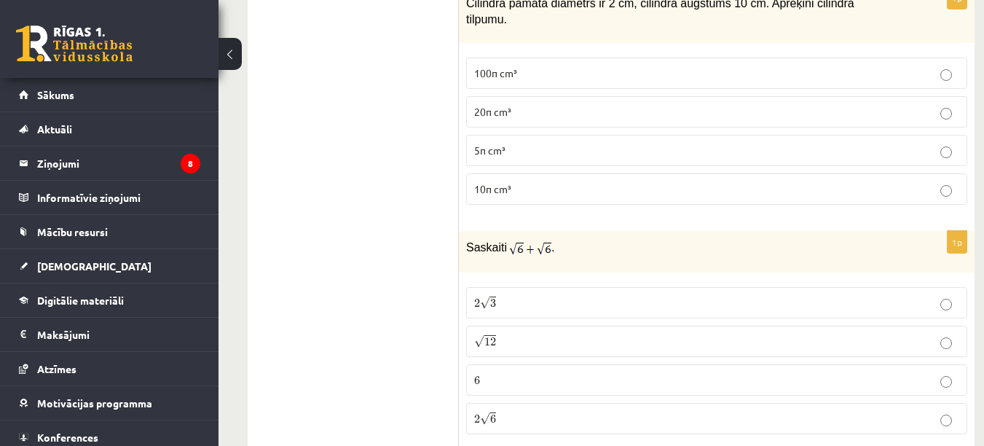
drag, startPoint x: 448, startPoint y: 191, endPoint x: 588, endPoint y: 219, distance: 143.4
click at [578, 231] on div "Saskaiti ." at bounding box center [717, 252] width 516 height 42
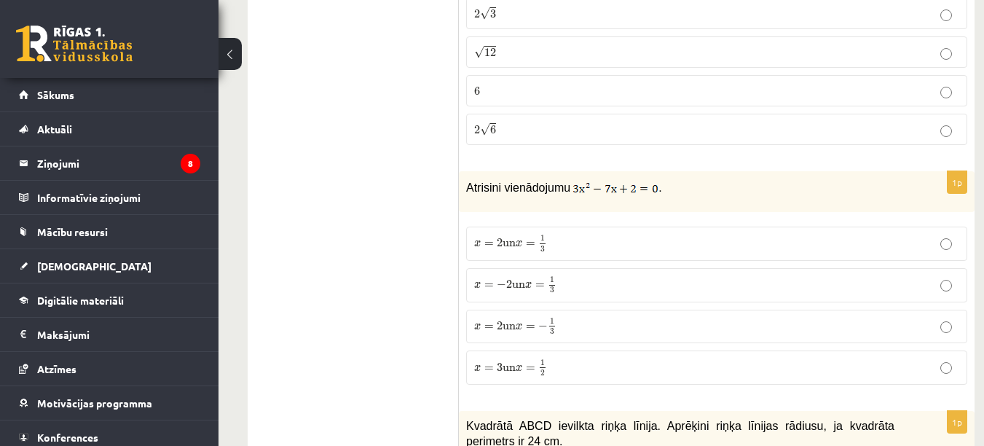
scroll to position [5957, 0]
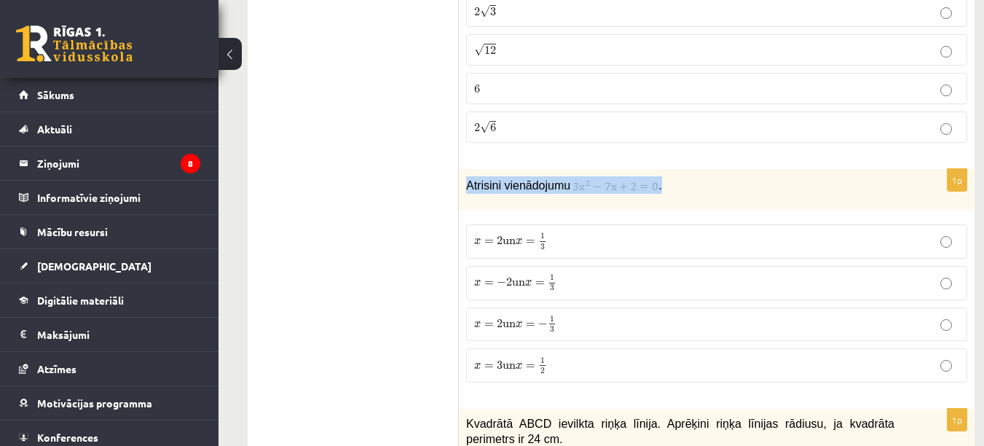
drag, startPoint x: 491, startPoint y: 138, endPoint x: 695, endPoint y: 159, distance: 205.0
click at [695, 169] on div "Atrisini vienādojumu ." at bounding box center [717, 189] width 516 height 41
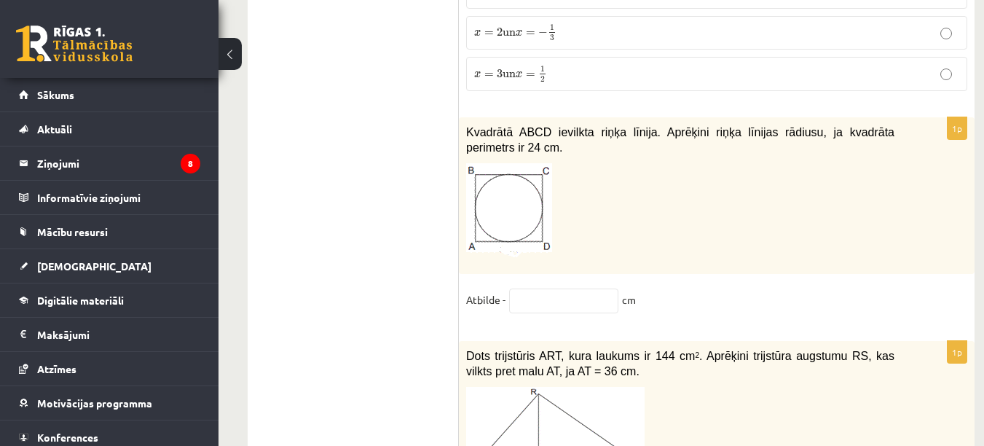
scroll to position [6176, 0]
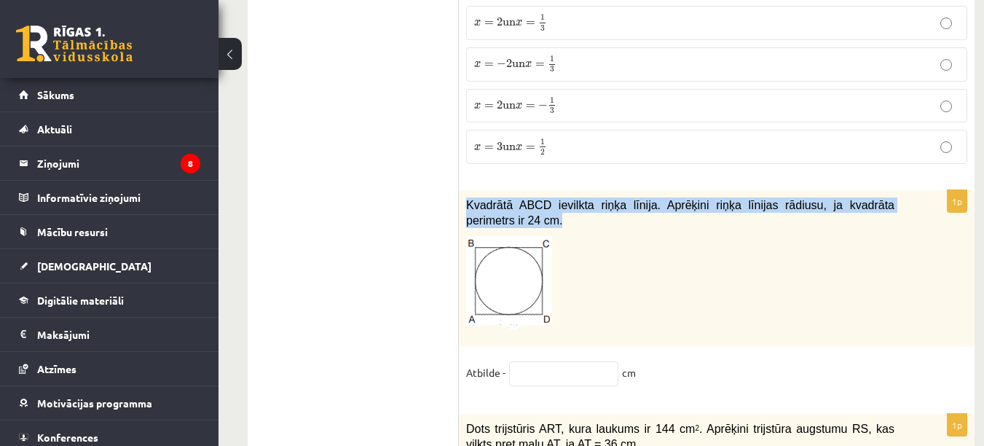
drag, startPoint x: 460, startPoint y: 162, endPoint x: 642, endPoint y: 183, distance: 183.3
click at [642, 190] on div "Kvadrātā ABCD ievilkta riņķa līnija. Aprēķini riņķa līnijas rādiusu, ja kvadrāt…" at bounding box center [717, 268] width 516 height 157
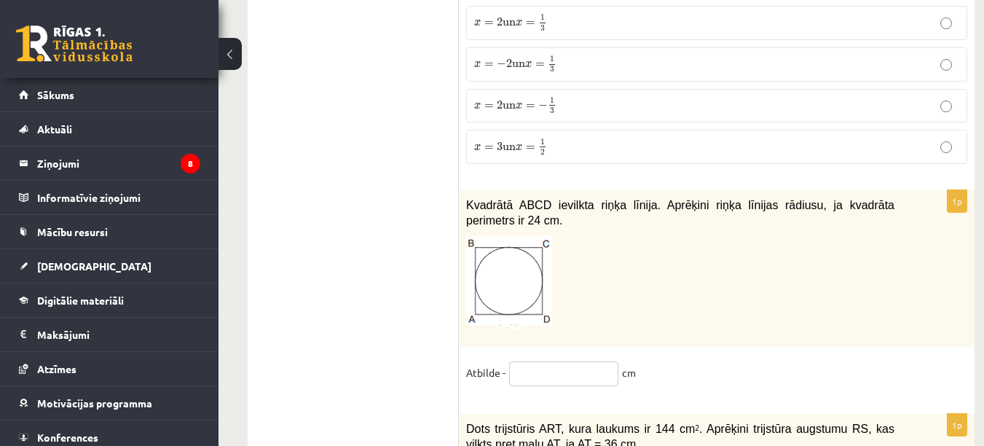
click at [546, 361] on input "text" at bounding box center [563, 373] width 109 height 25
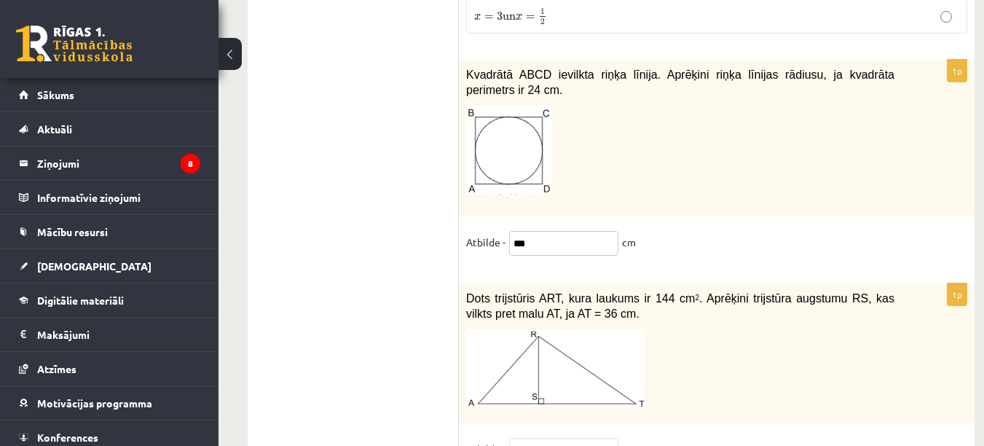
scroll to position [6321, 0]
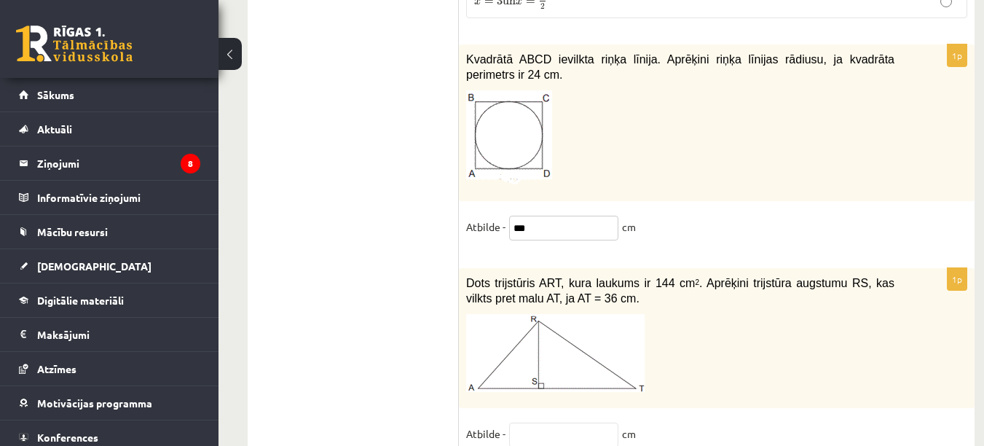
type input "***"
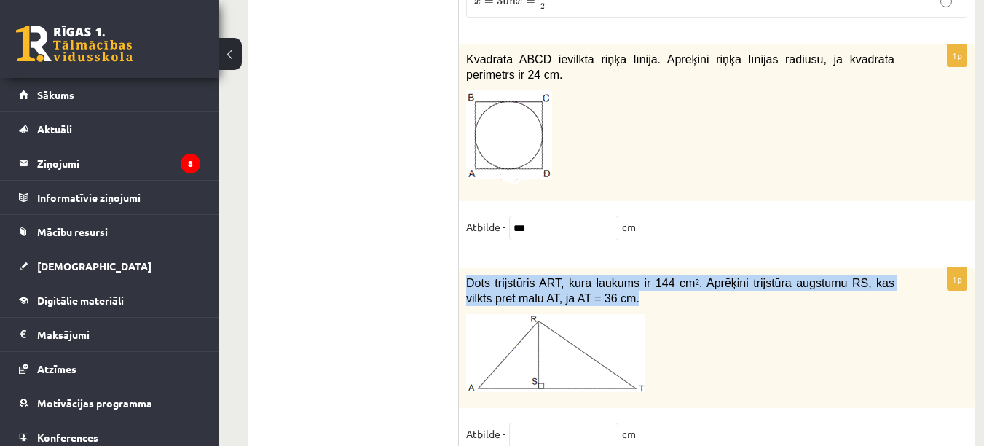
drag, startPoint x: 491, startPoint y: 234, endPoint x: 688, endPoint y: 266, distance: 200.0
click at [688, 268] on div "Dots trijstūris ART, kura laukums ir 144 cm 2 . Aprēķini trijstūra augstumu RS,…" at bounding box center [717, 338] width 516 height 140
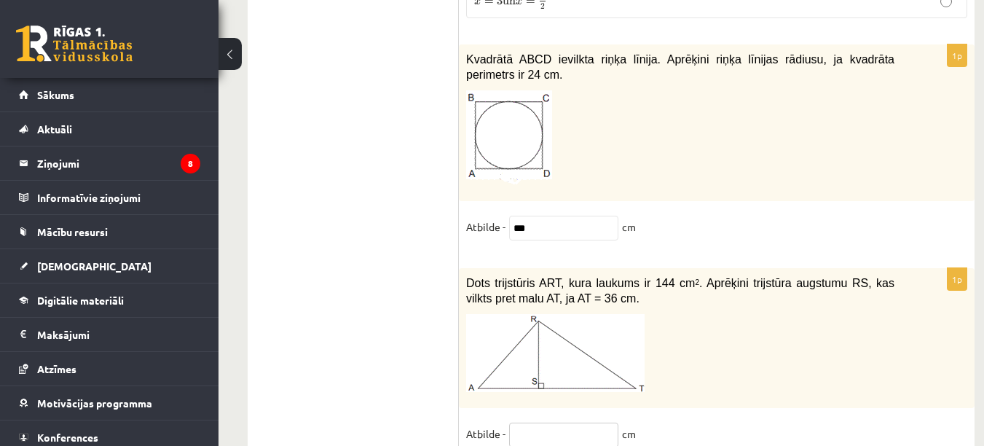
click at [521, 422] on input "text" at bounding box center [563, 434] width 109 height 25
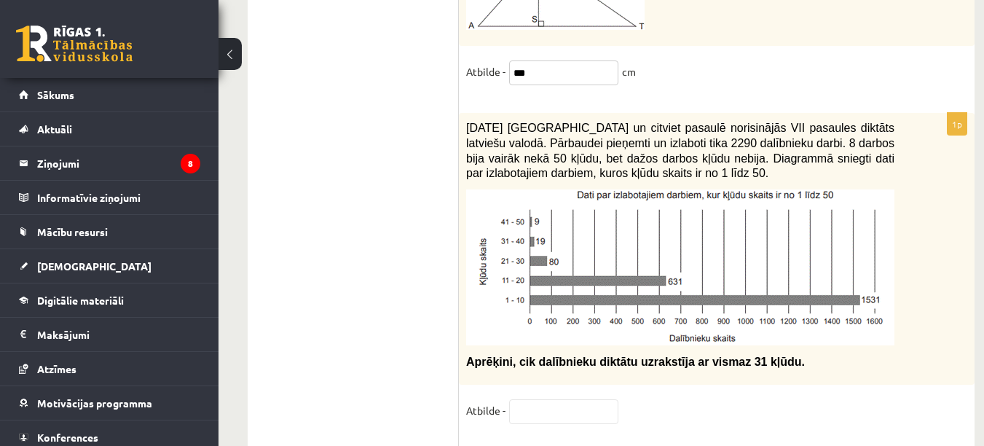
scroll to position [6685, 0]
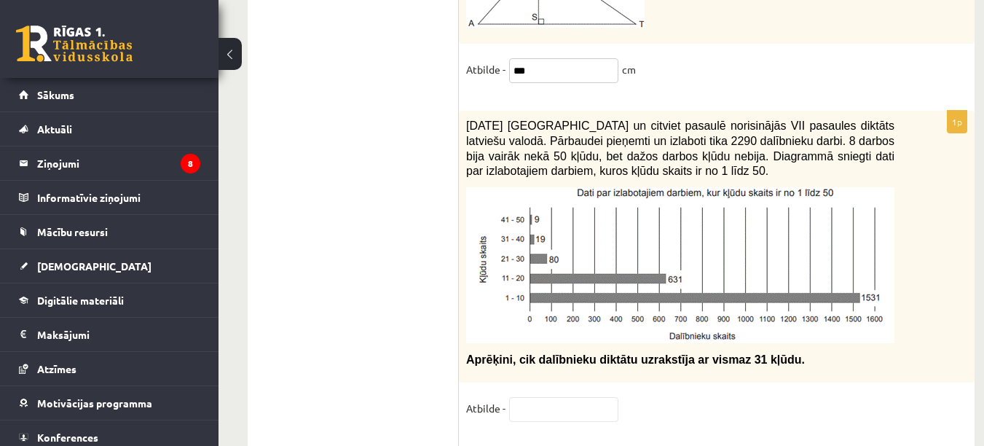
type input "***"
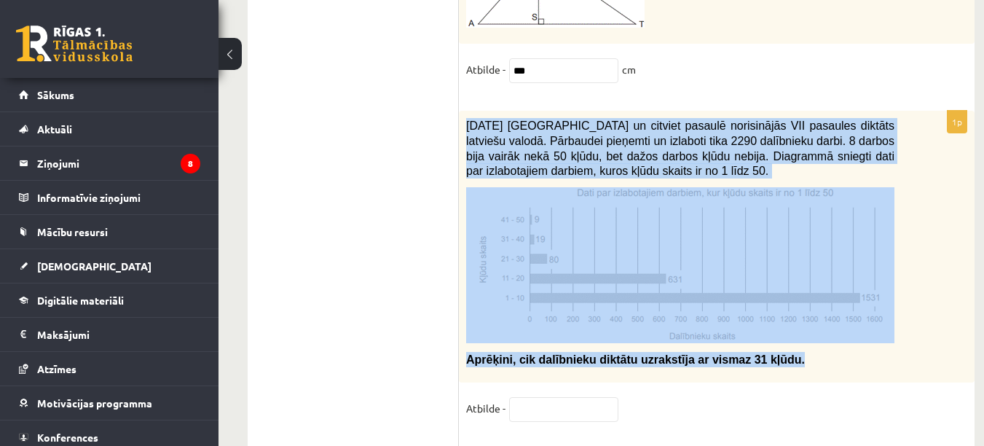
drag, startPoint x: 465, startPoint y: 84, endPoint x: 828, endPoint y: 317, distance: 431.1
click at [828, 317] on div "[DATE] [GEOGRAPHIC_DATA] un citviet pasaulē norisinājās VII pasaules diktāts la…" at bounding box center [717, 247] width 516 height 272
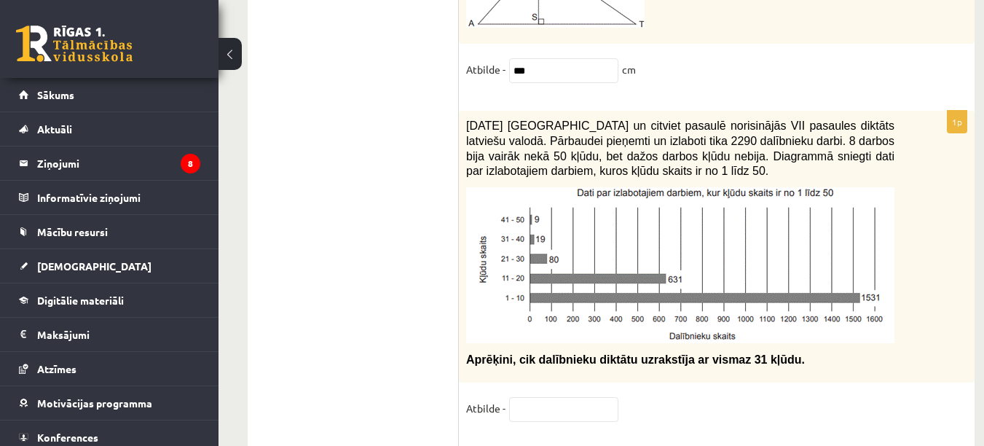
drag, startPoint x: 391, startPoint y: 218, endPoint x: 567, endPoint y: 369, distance: 232.4
click at [588, 397] on fieldset "Atbilde -" at bounding box center [716, 412] width 501 height 31
click at [583, 397] on input "text" at bounding box center [563, 409] width 109 height 25
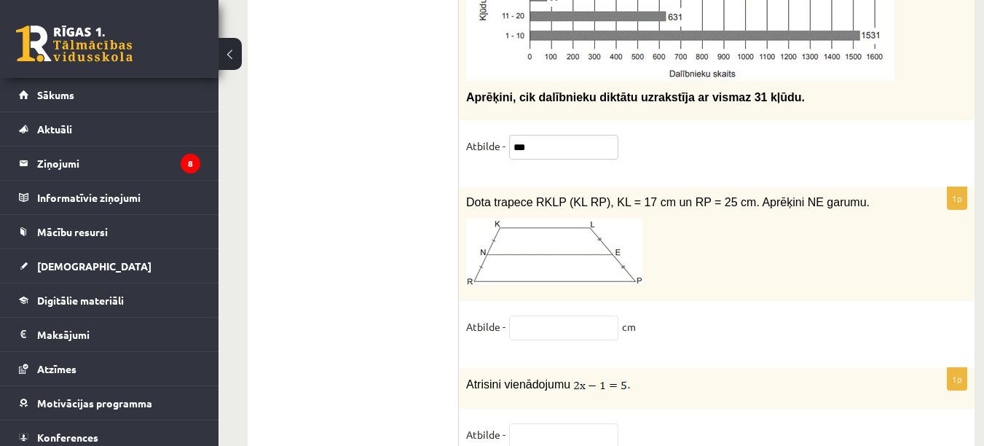
scroll to position [6977, 0]
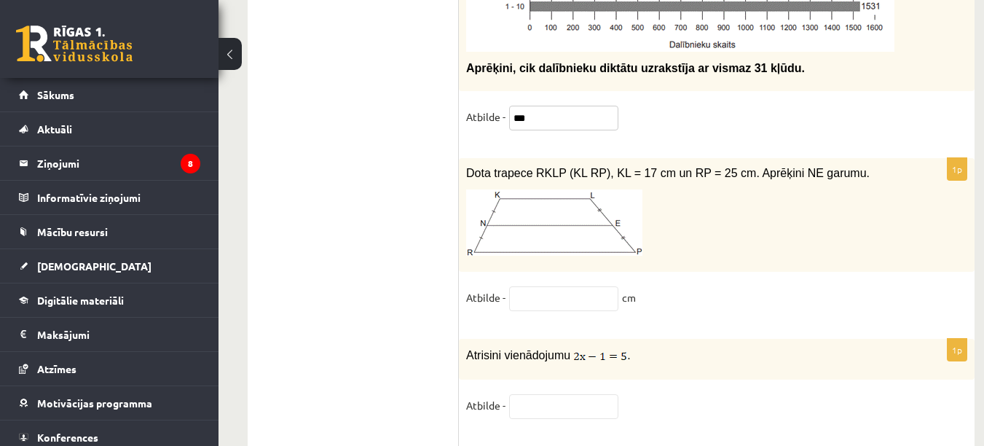
type input "***"
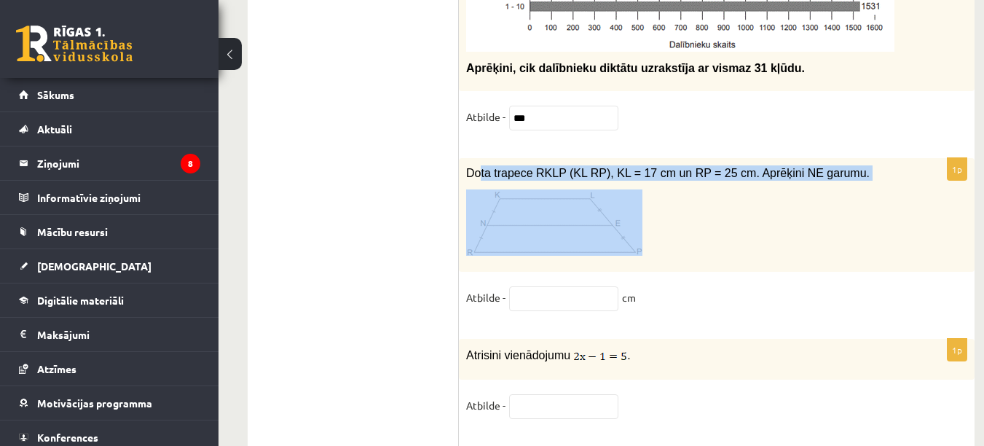
drag, startPoint x: 505, startPoint y: 135, endPoint x: 731, endPoint y: 151, distance: 227.1
click at [733, 158] on div "Dota trapece RKLP (KL RP), KL = 17 cm un RP = 25 cm. Aprēķini NE garumu." at bounding box center [717, 215] width 516 height 114
click at [693, 189] on p at bounding box center [680, 222] width 428 height 66
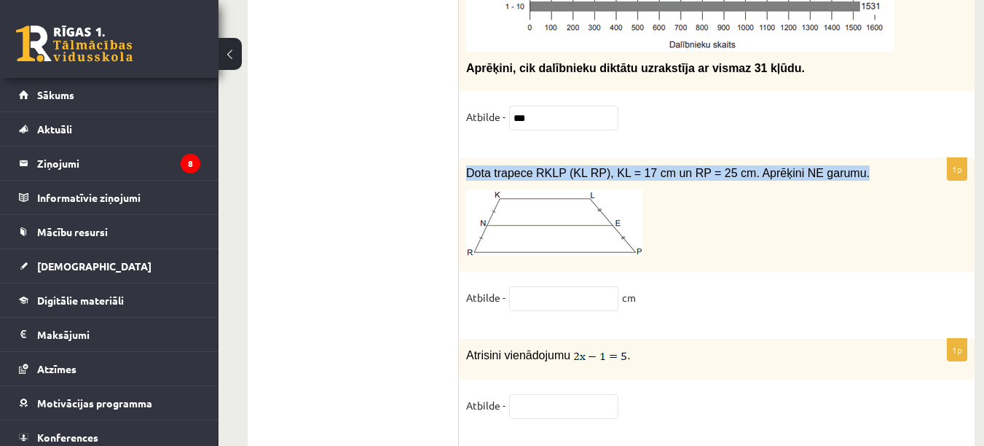
drag, startPoint x: 461, startPoint y: 127, endPoint x: 625, endPoint y: 143, distance: 164.7
click at [625, 158] on div "Dota trapece RKLP (KL RP), KL = 17 cm un RP = 25 cm. Aprēķini NE garumu." at bounding box center [717, 215] width 516 height 114
drag, startPoint x: 462, startPoint y: 126, endPoint x: 821, endPoint y: 126, distance: 359.1
click at [821, 158] on div "Dota trapece RKLP (KL RP), KL = 17 cm un RP = 25 cm. Aprēķini NE garumu." at bounding box center [717, 215] width 516 height 114
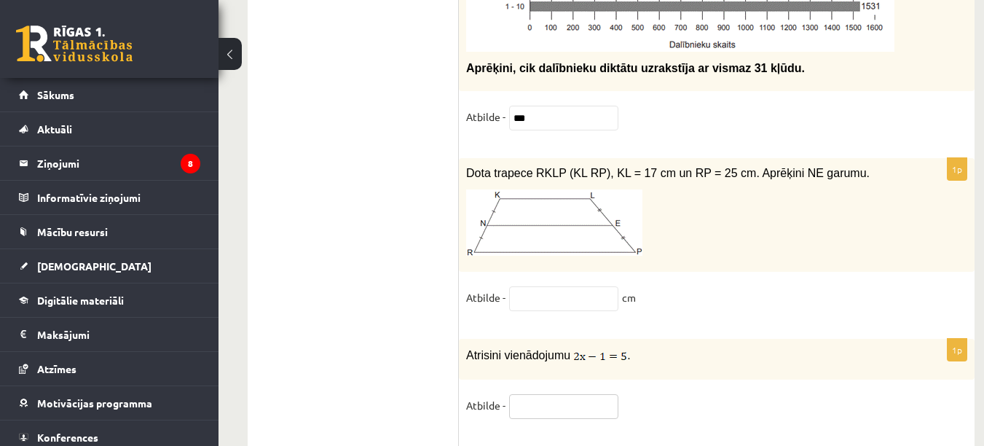
click at [518, 394] on input "text" at bounding box center [563, 406] width 109 height 25
click at [535, 286] on input "text" at bounding box center [563, 298] width 109 height 25
type input "**"
drag, startPoint x: 465, startPoint y: 310, endPoint x: 621, endPoint y: 314, distance: 156.6
click at [621, 339] on div "Atrisini vienādojumu ." at bounding box center [717, 359] width 516 height 41
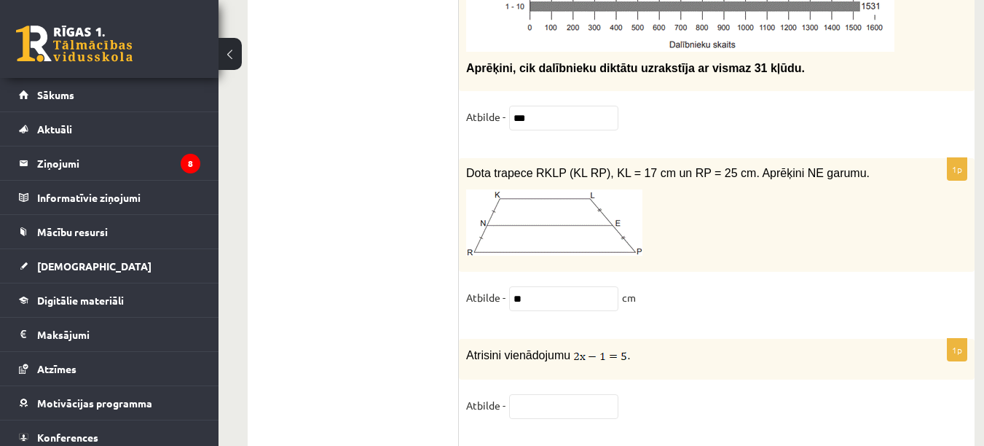
drag, startPoint x: 333, startPoint y: 317, endPoint x: 383, endPoint y: 268, distance: 70.0
click at [542, 394] on input "text" at bounding box center [563, 406] width 109 height 25
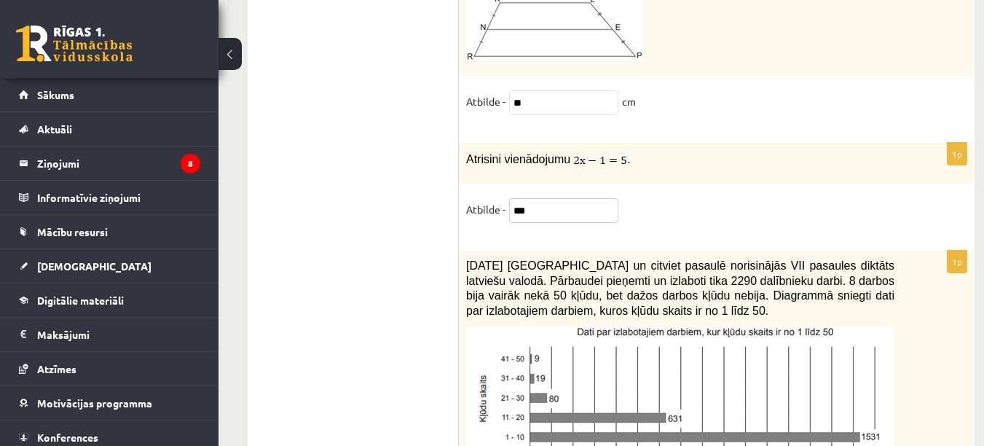
scroll to position [7195, 0]
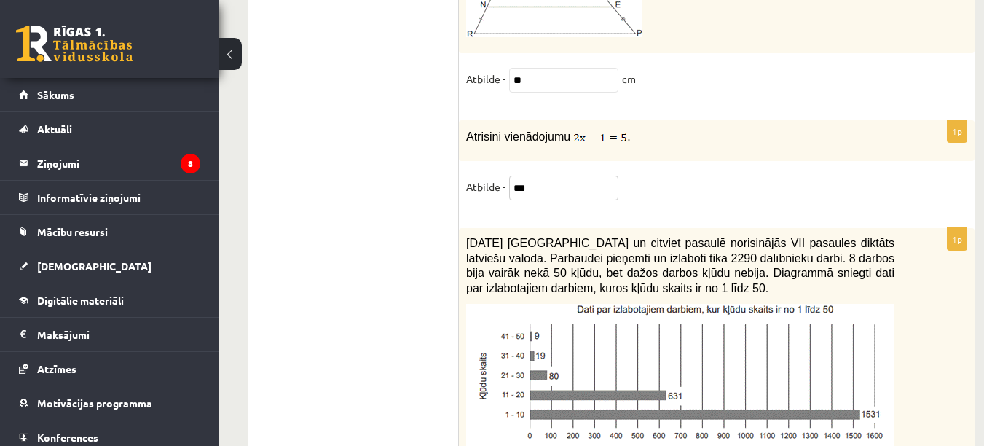
type input "***"
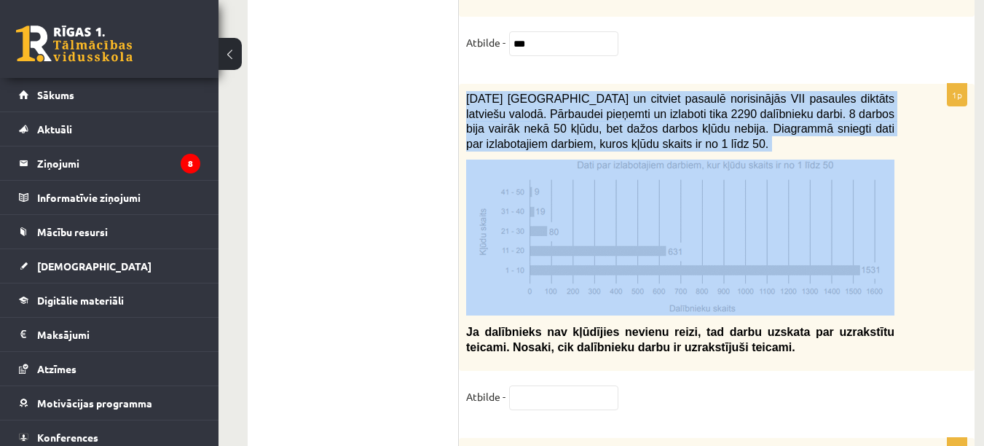
scroll to position [7341, 0]
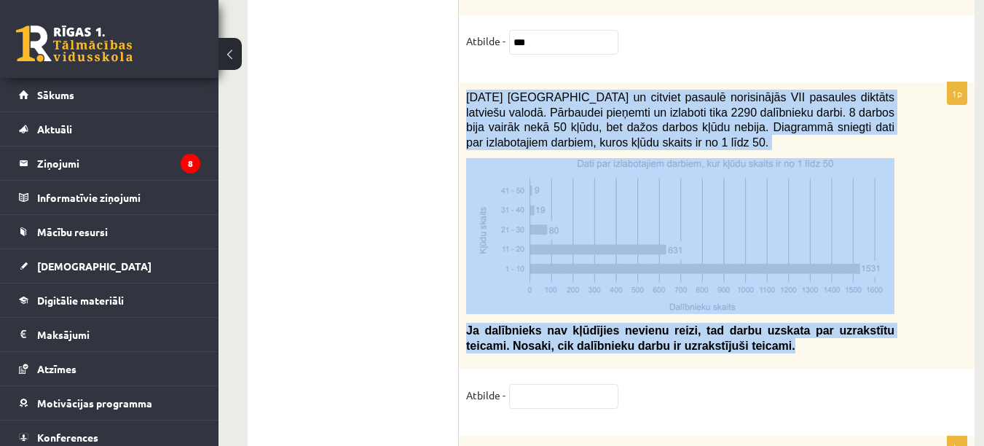
drag, startPoint x: 463, startPoint y: 200, endPoint x: 935, endPoint y: 305, distance: 483.6
click at [935, 305] on div "[DATE] [GEOGRAPHIC_DATA] un citviet pasaulē norisinājās VII pasaules diktāts la…" at bounding box center [717, 225] width 516 height 287
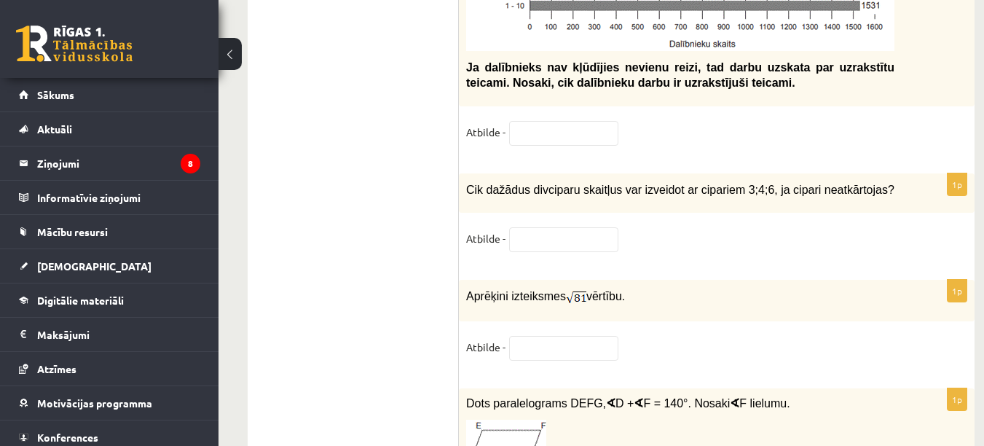
scroll to position [7632, 0]
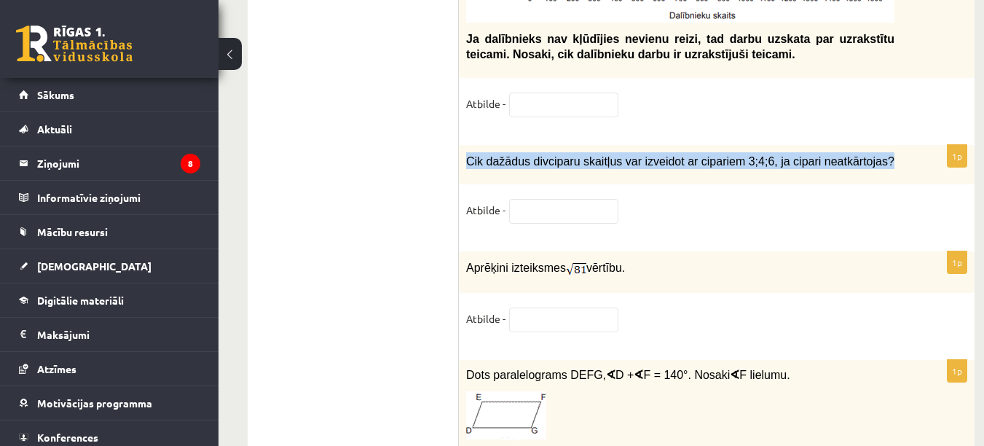
drag, startPoint x: 482, startPoint y: 122, endPoint x: 857, endPoint y: 143, distance: 375.0
click at [857, 145] on div "Cik dažādus divciparu skaitļus var izveidot ar cipariem 3;4;6, ja cipari neatkā…" at bounding box center [717, 165] width 516 height 40
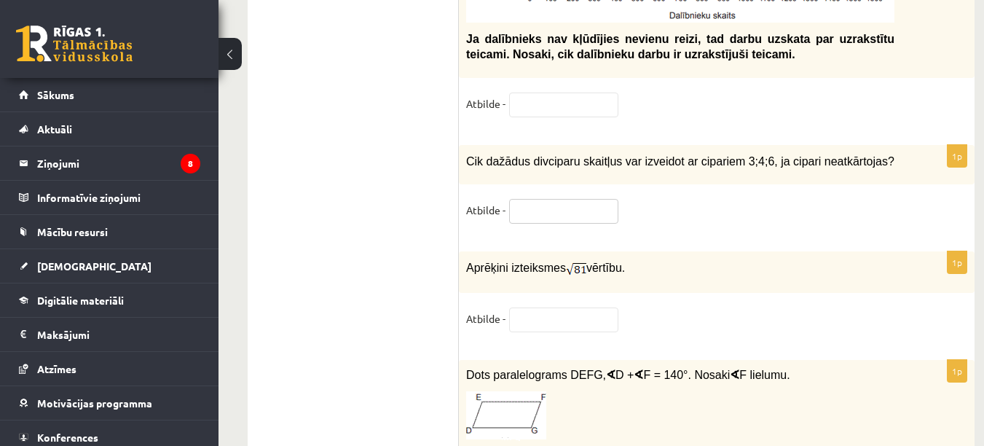
click at [540, 199] on input "text" at bounding box center [563, 211] width 109 height 25
drag, startPoint x: 526, startPoint y: 176, endPoint x: 519, endPoint y: 177, distance: 7.3
click at [526, 199] on input "text" at bounding box center [563, 211] width 109 height 25
paste input "**********"
click at [519, 199] on input "**********" at bounding box center [563, 211] width 109 height 25
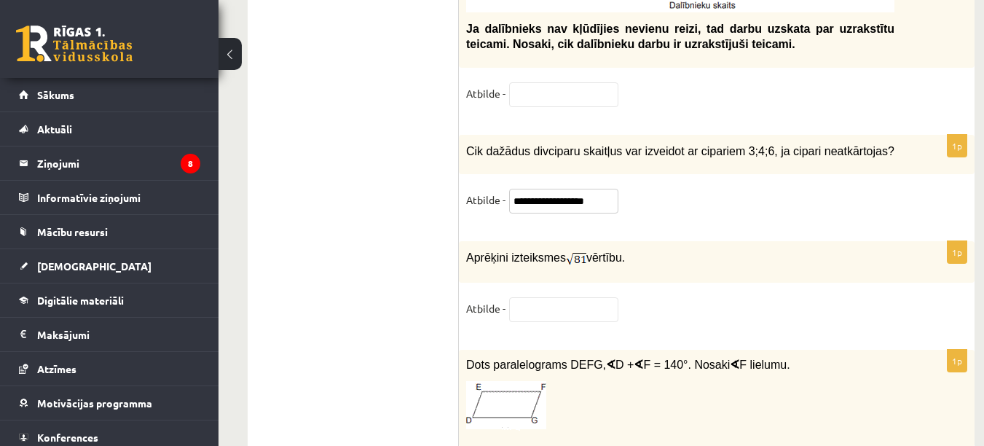
scroll to position [7705, 0]
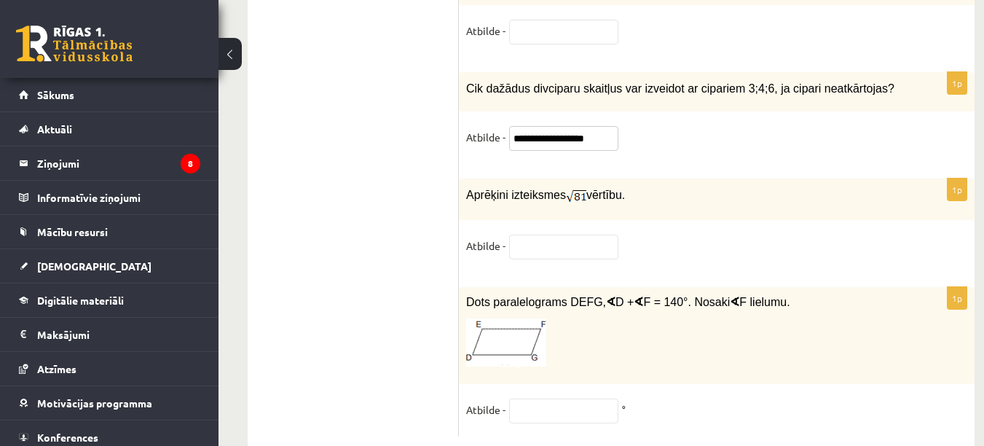
type input "**********"
drag, startPoint x: 463, startPoint y: 152, endPoint x: 615, endPoint y: 148, distance: 152.3
click at [615, 178] on div "Aprēķini izteiksmes vērtību." at bounding box center [717, 199] width 516 height 42
click at [516, 235] on input "text" at bounding box center [563, 247] width 109 height 25
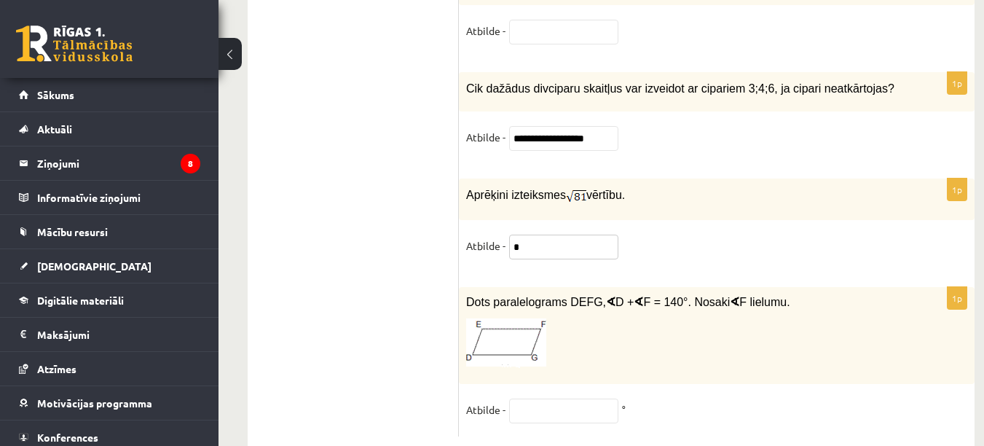
type input "*"
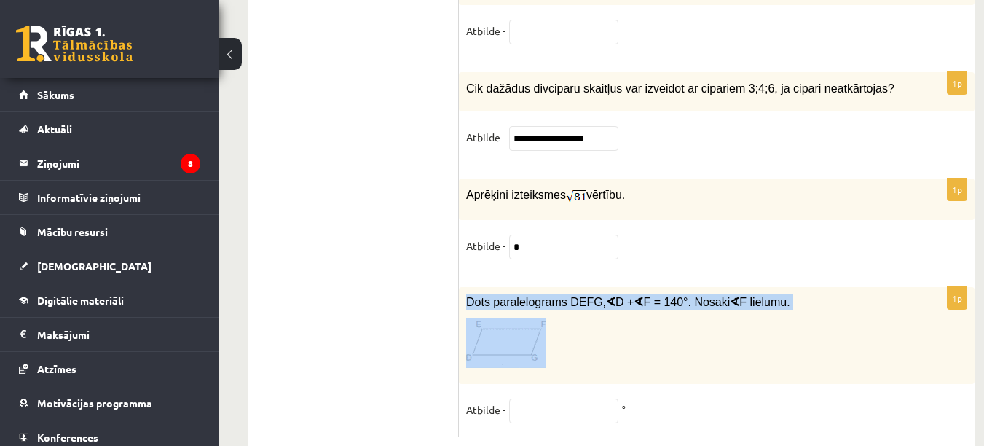
drag, startPoint x: 469, startPoint y: 261, endPoint x: 639, endPoint y: 288, distance: 172.5
click at [639, 288] on div "Dots paralelograms DEFG, ∢ D + ∢ F = 140°. Nosaki ∢ F lielumu." at bounding box center [717, 335] width 516 height 97
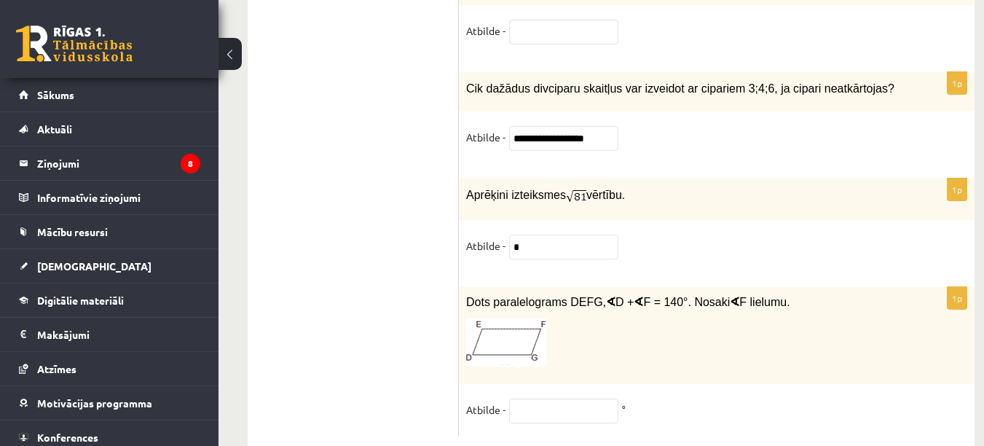
click at [549, 398] on input "text" at bounding box center [563, 410] width 109 height 25
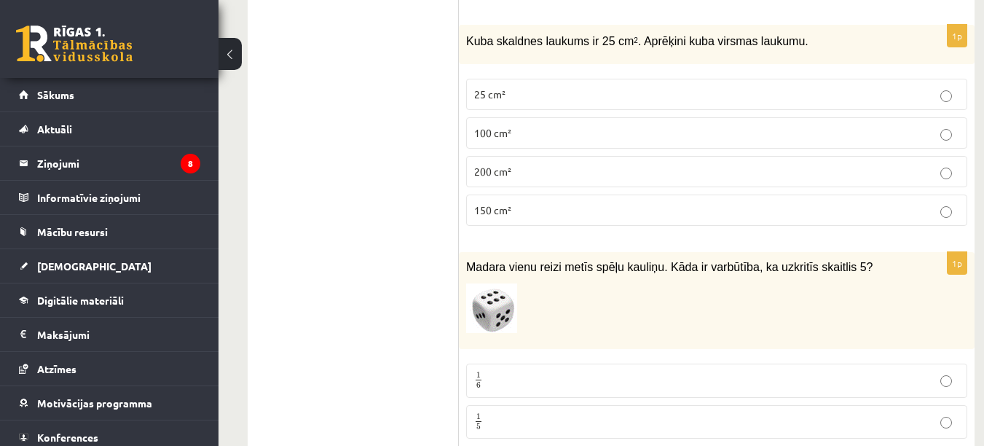
scroll to position [0, 0]
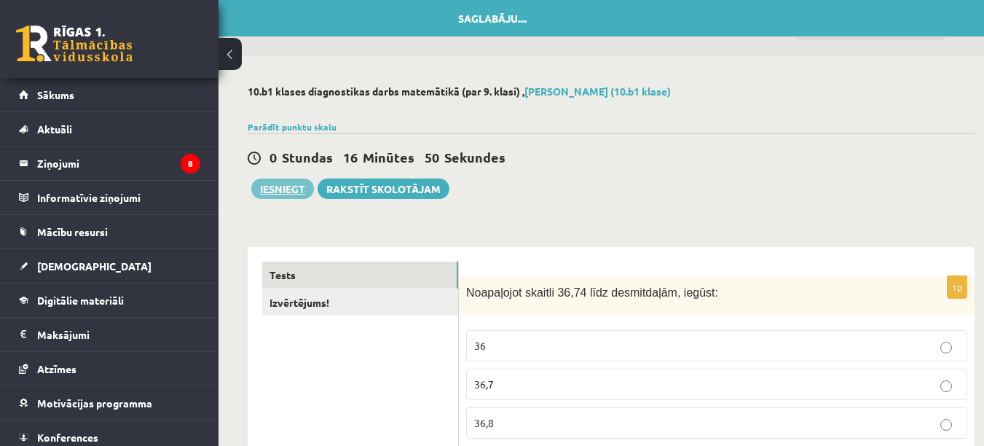
type input "**"
click at [283, 187] on button "Iesniegt" at bounding box center [282, 188] width 63 height 20
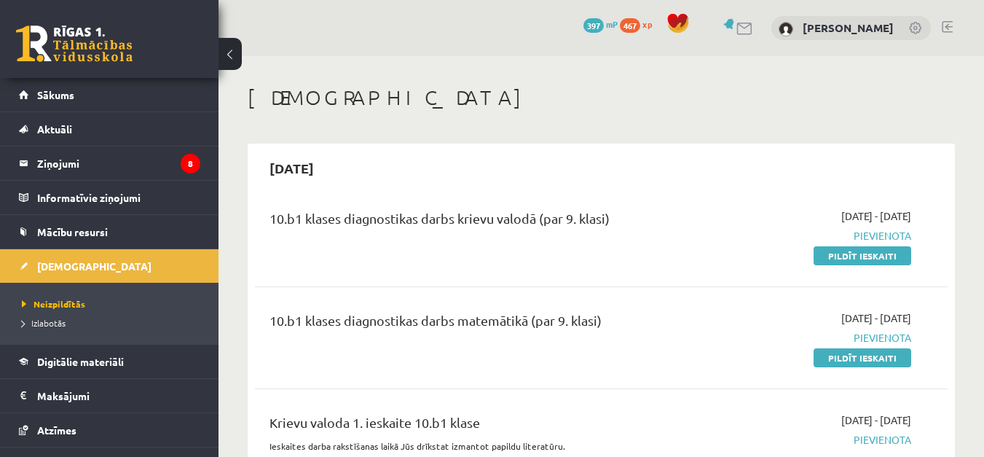
scroll to position [146, 0]
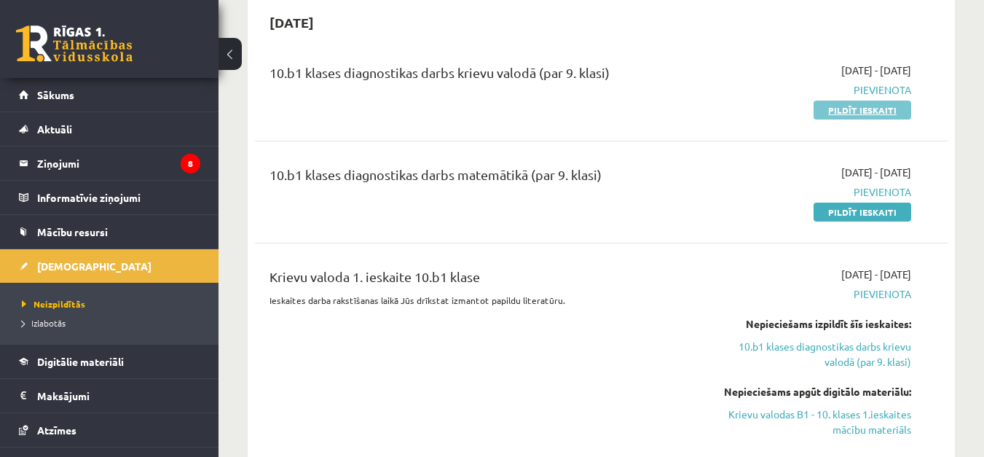
click at [864, 109] on link "Pildīt ieskaiti" at bounding box center [863, 110] width 98 height 19
